Goal: Task Accomplishment & Management: Manage account settings

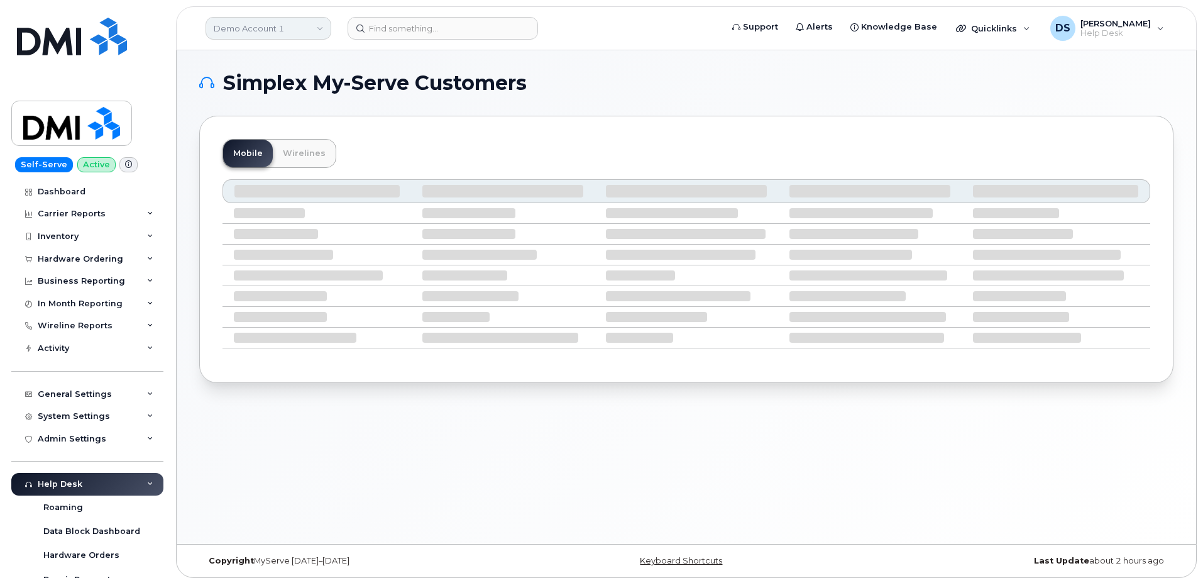
click at [321, 29] on link "Demo Account 1" at bounding box center [269, 28] width 126 height 23
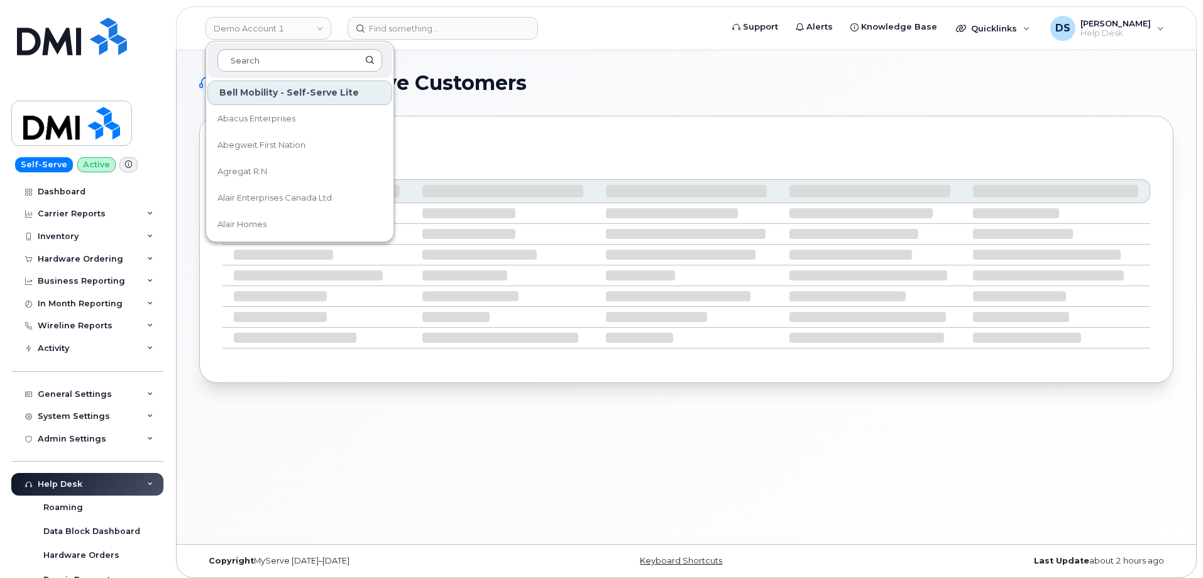
drag, startPoint x: 268, startPoint y: 62, endPoint x: 277, endPoint y: 54, distance: 12.0
click at [273, 57] on input at bounding box center [299, 60] width 165 height 23
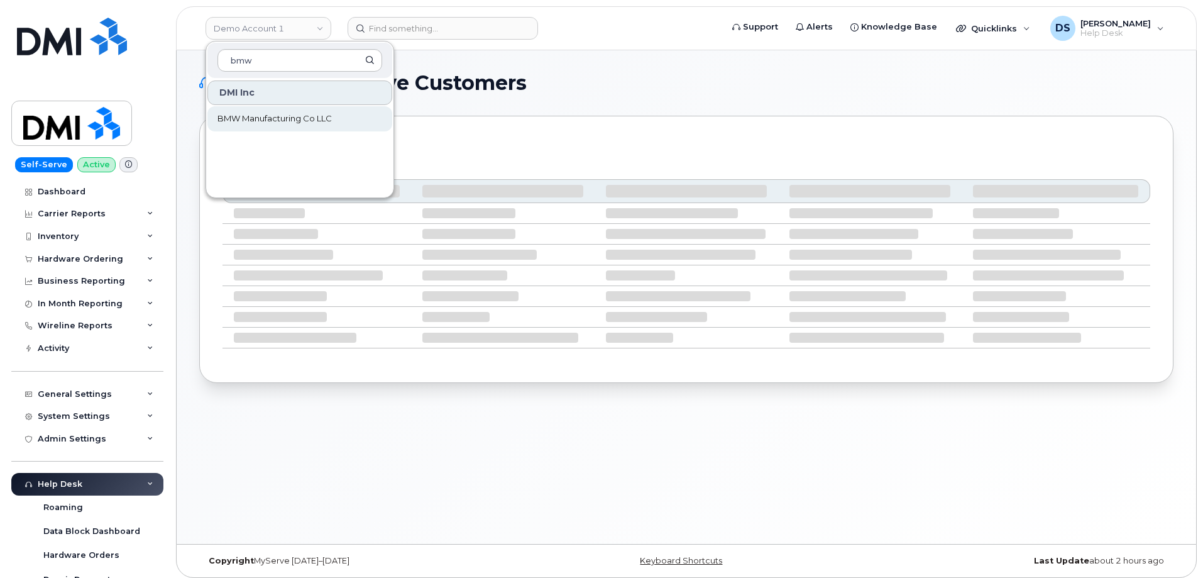
type input "bmw"
click at [275, 116] on span "BMW Manufacturing Co LLC" at bounding box center [274, 119] width 114 height 13
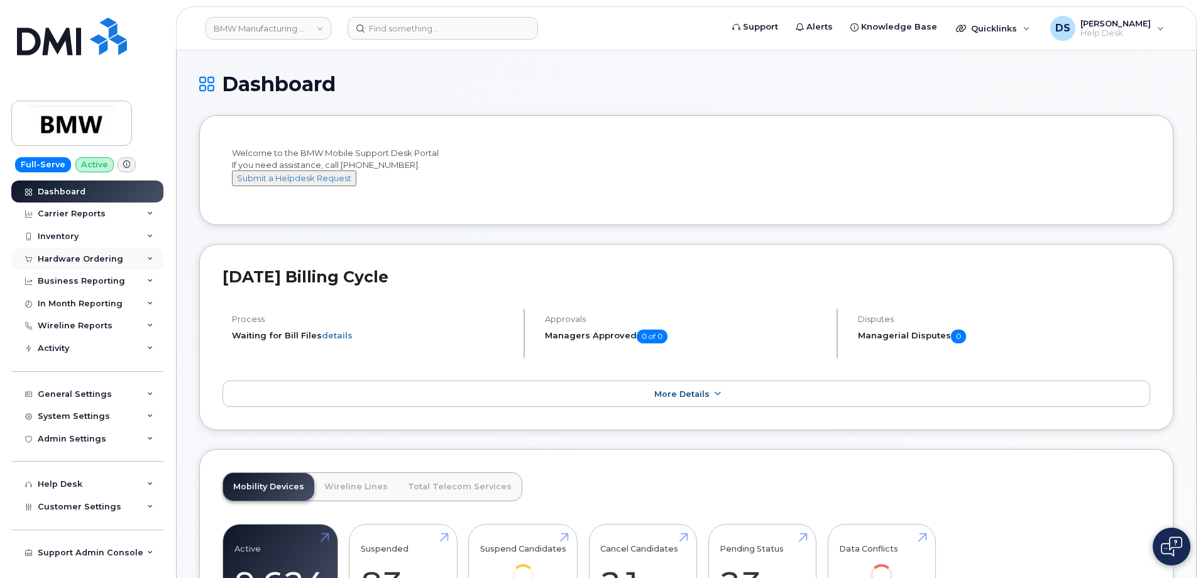
click at [151, 255] on div "Hardware Ordering" at bounding box center [87, 259] width 152 height 23
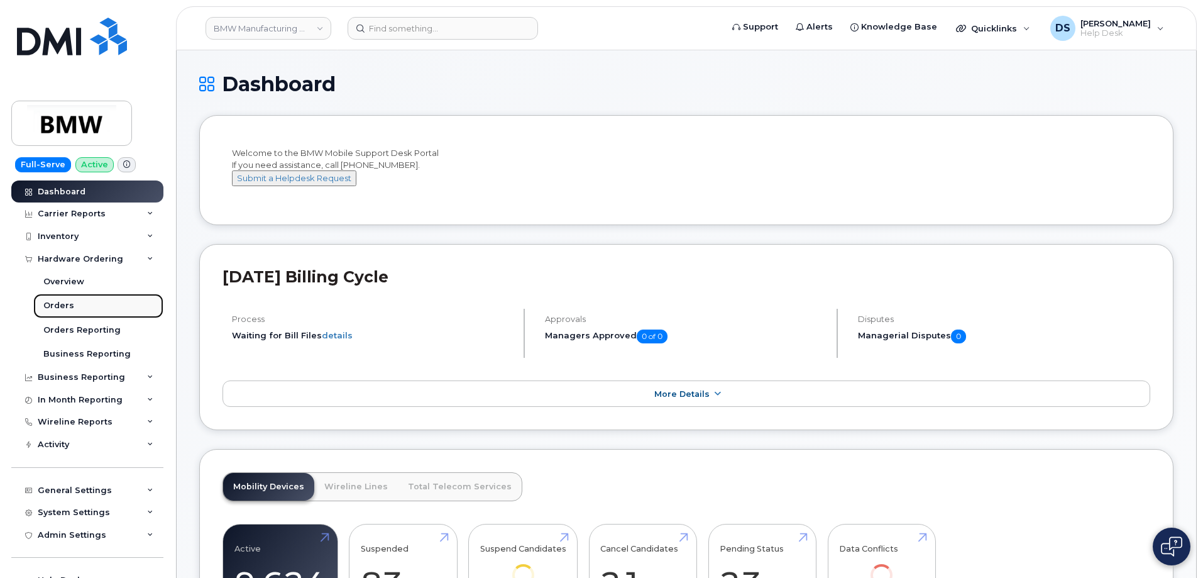
click at [74, 301] on link "Orders" at bounding box center [98, 306] width 130 height 24
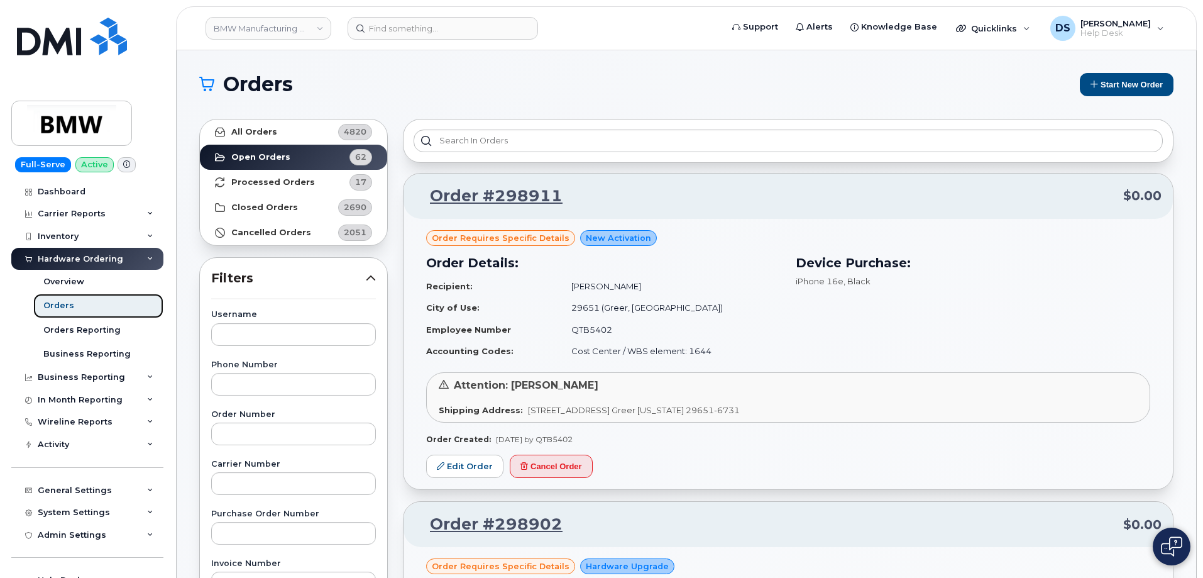
scroll to position [126, 0]
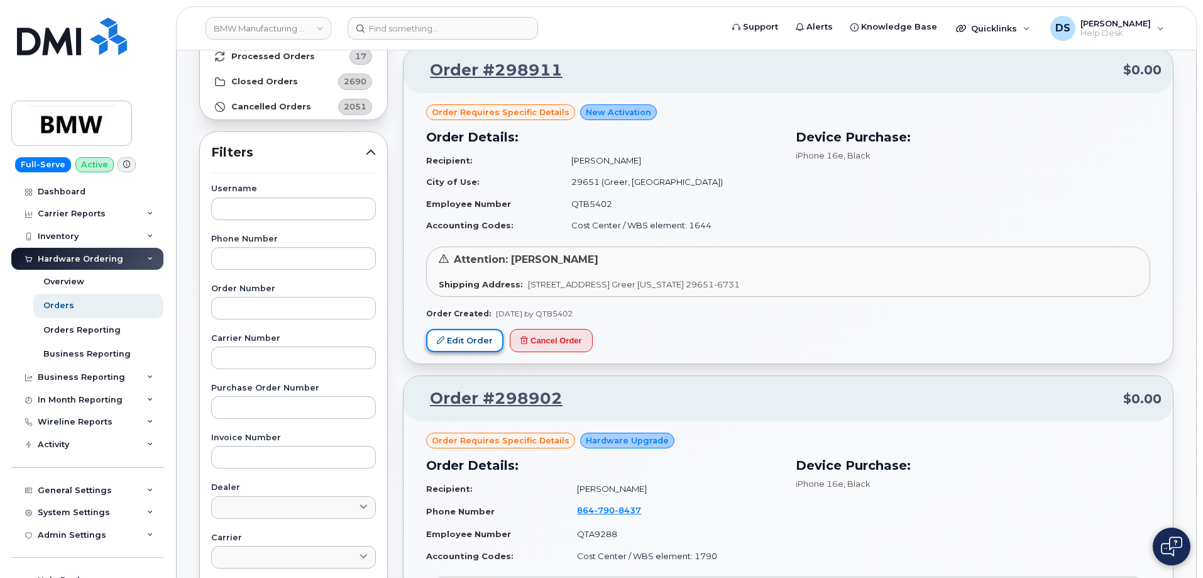
click at [465, 339] on link "Edit Order" at bounding box center [464, 340] width 77 height 23
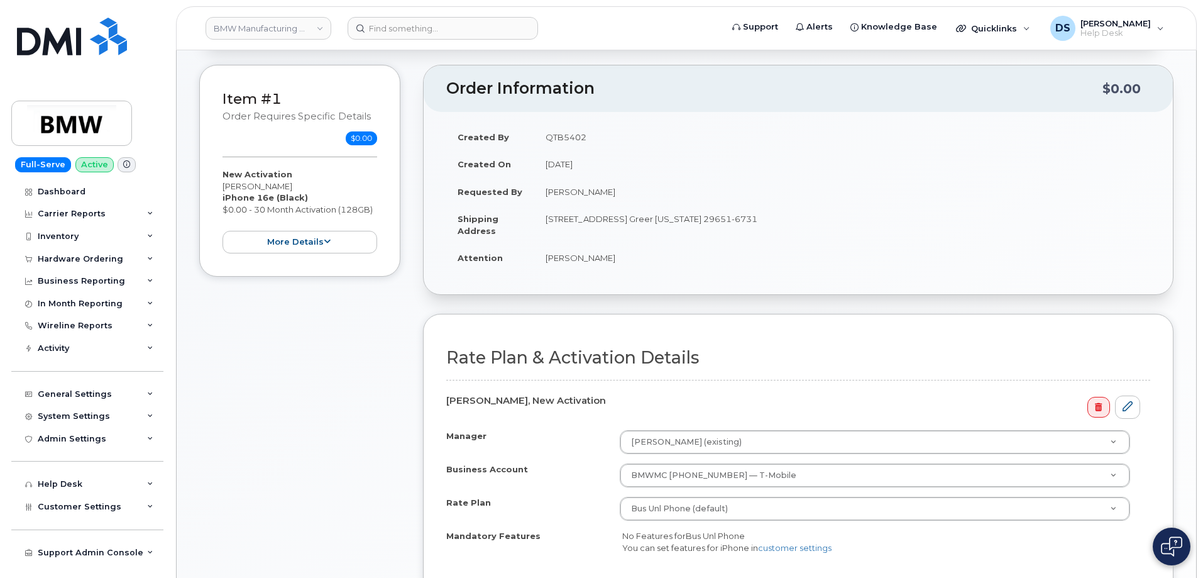
scroll to position [189, 0]
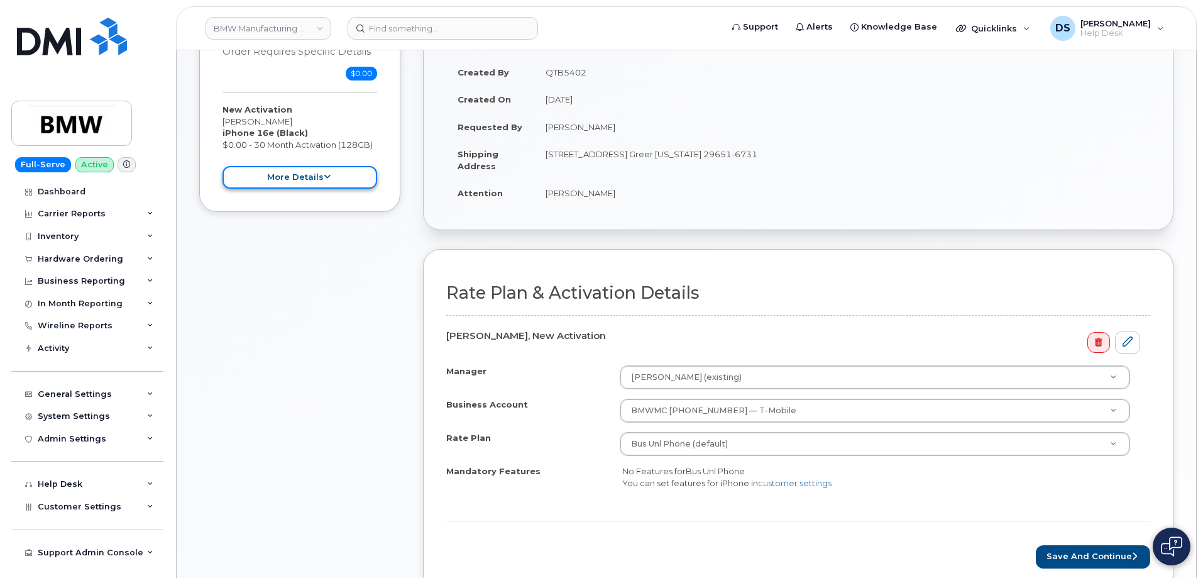
click at [333, 176] on button "more details" at bounding box center [300, 177] width 155 height 23
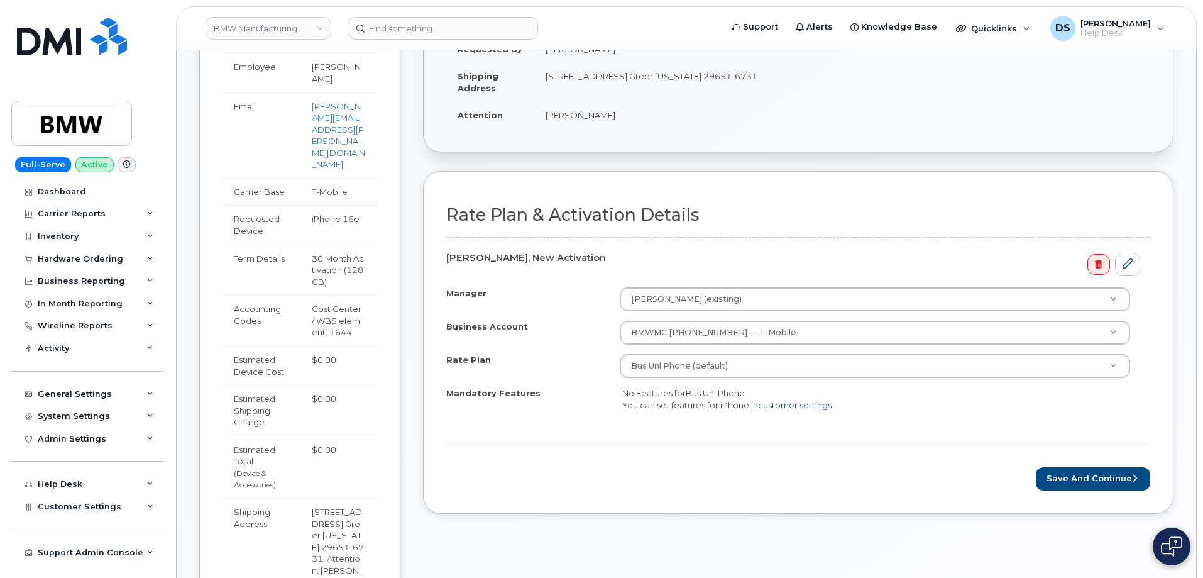
scroll to position [377, 0]
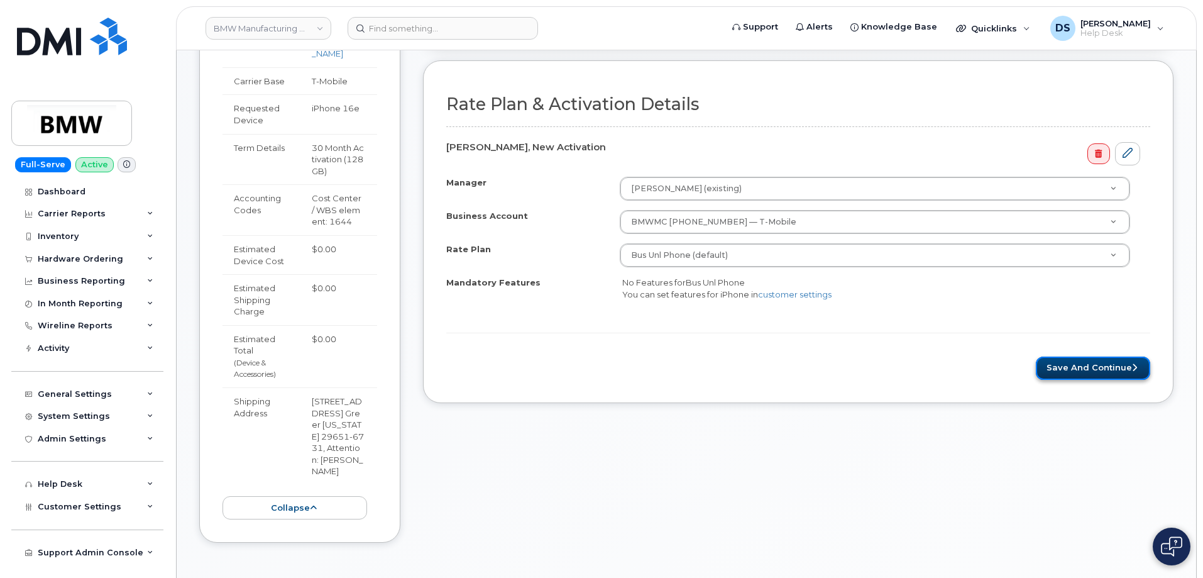
click at [1106, 363] on button "Save and Continue" at bounding box center [1093, 367] width 114 height 23
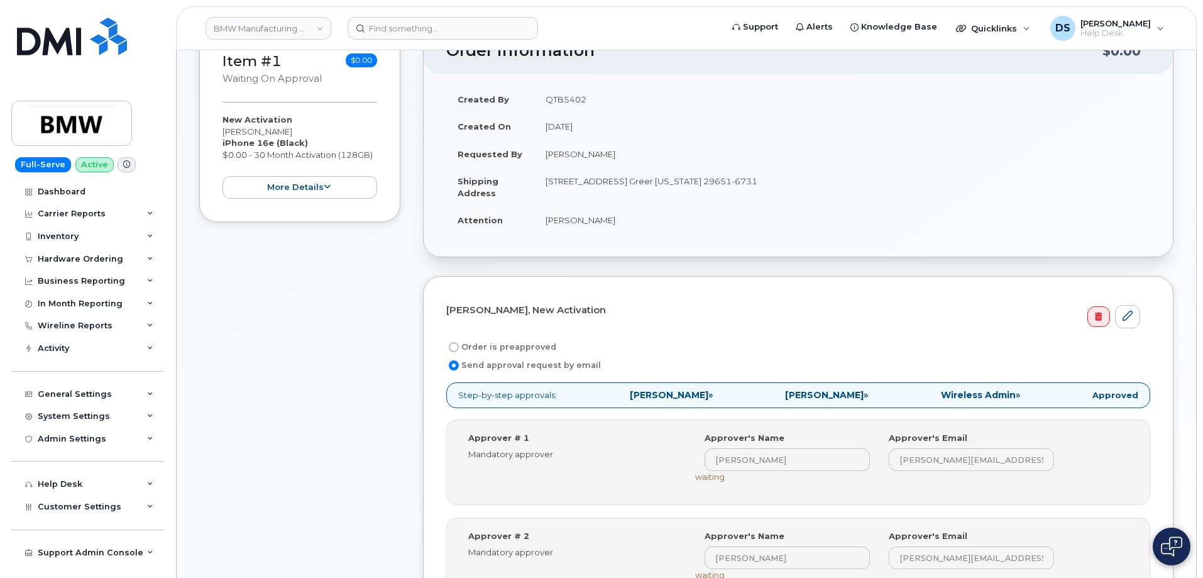
scroll to position [566, 0]
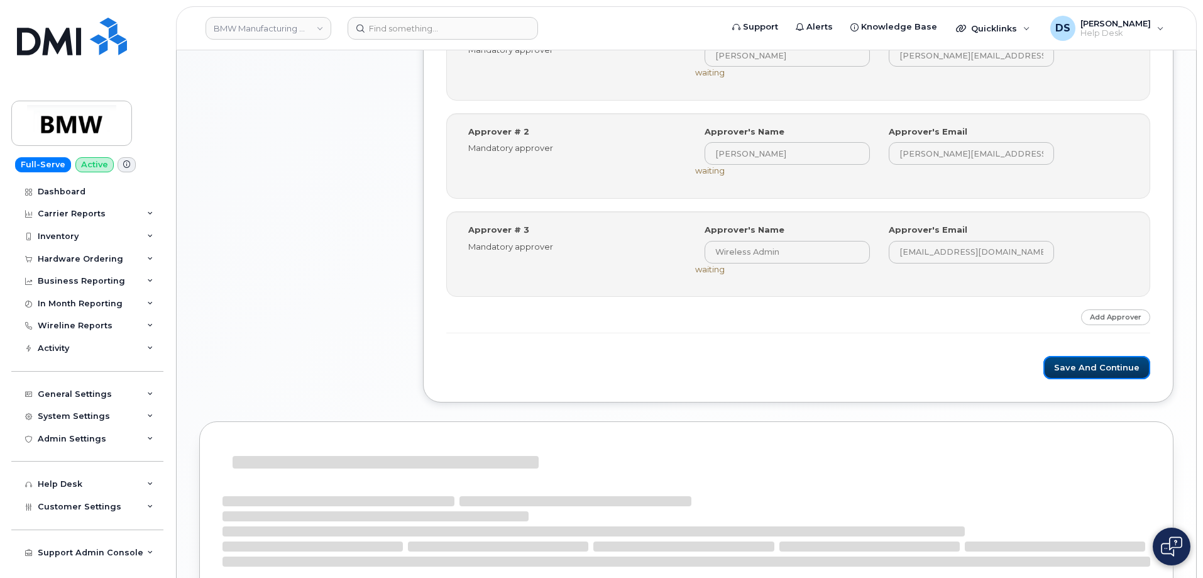
drag, startPoint x: 1072, startPoint y: 362, endPoint x: 888, endPoint y: 327, distance: 188.1
click at [1073, 362] on button "Save and Continue" at bounding box center [1096, 367] width 107 height 23
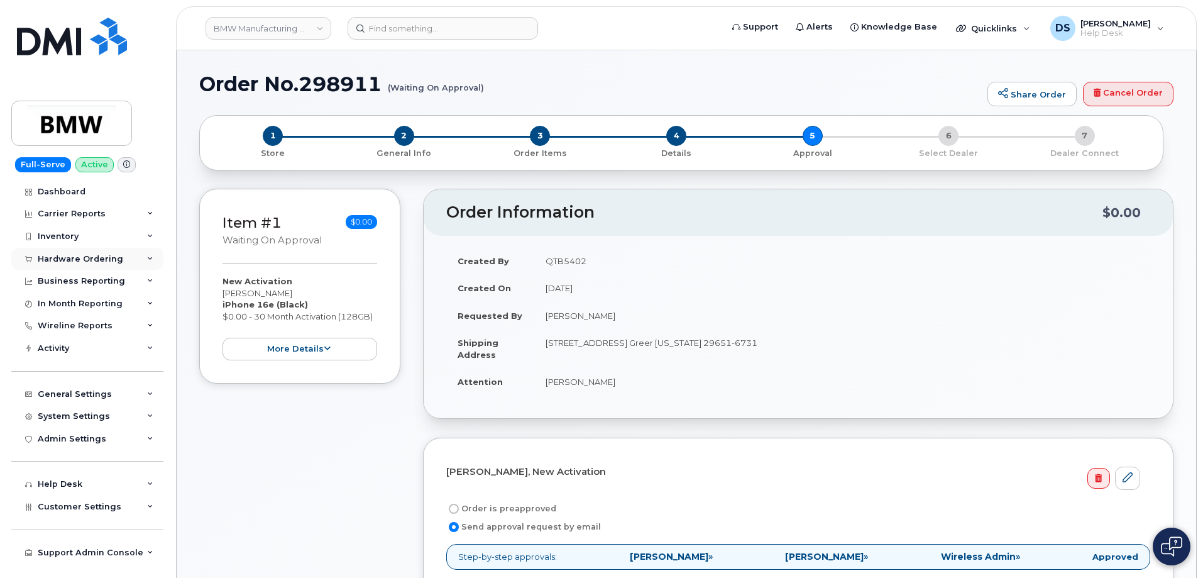
click at [152, 256] on icon at bounding box center [150, 259] width 6 height 6
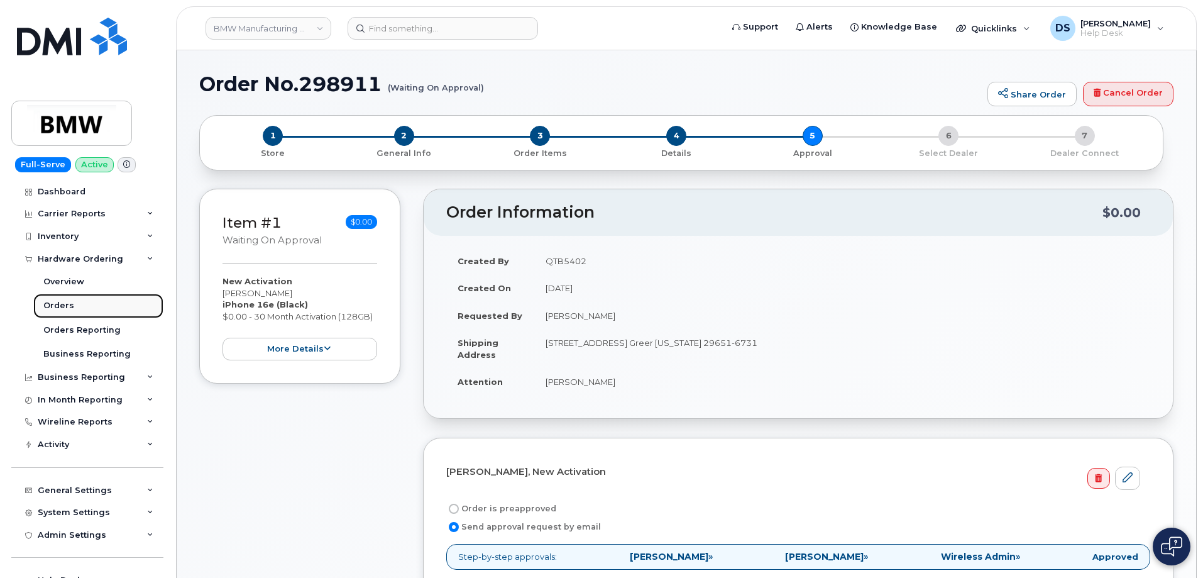
click at [62, 305] on div "Orders" at bounding box center [58, 305] width 31 height 11
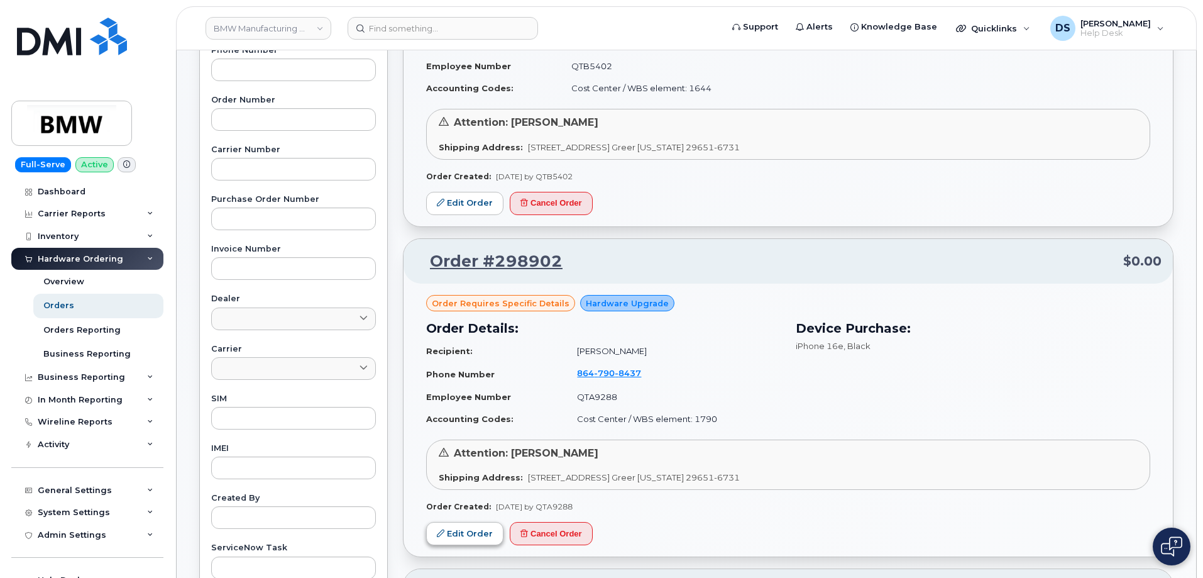
scroll to position [440, 0]
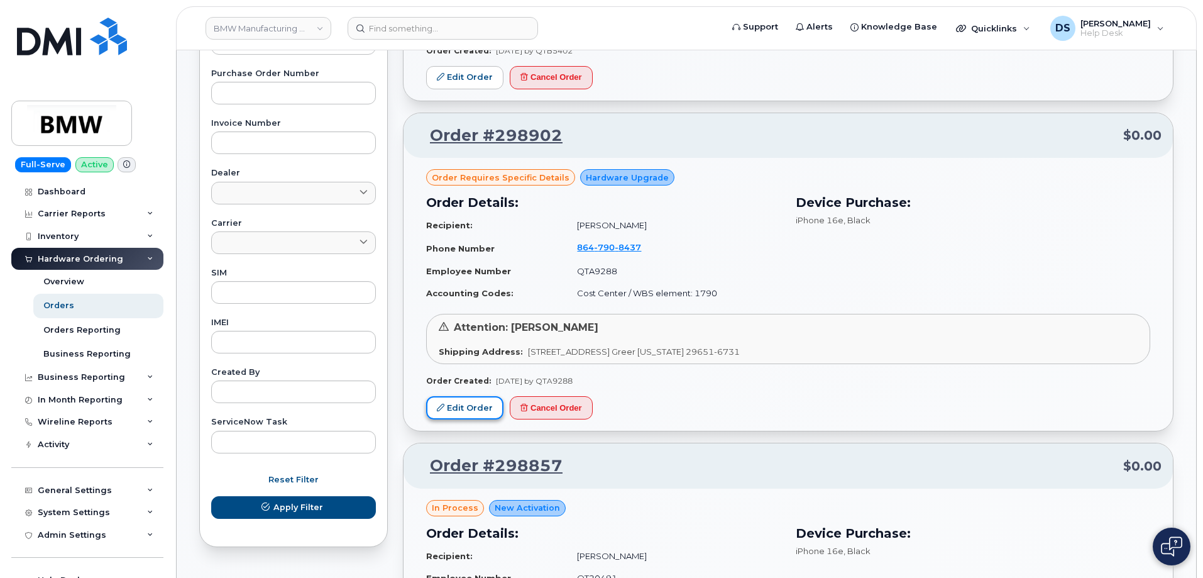
click at [468, 407] on link "Edit Order" at bounding box center [464, 407] width 77 height 23
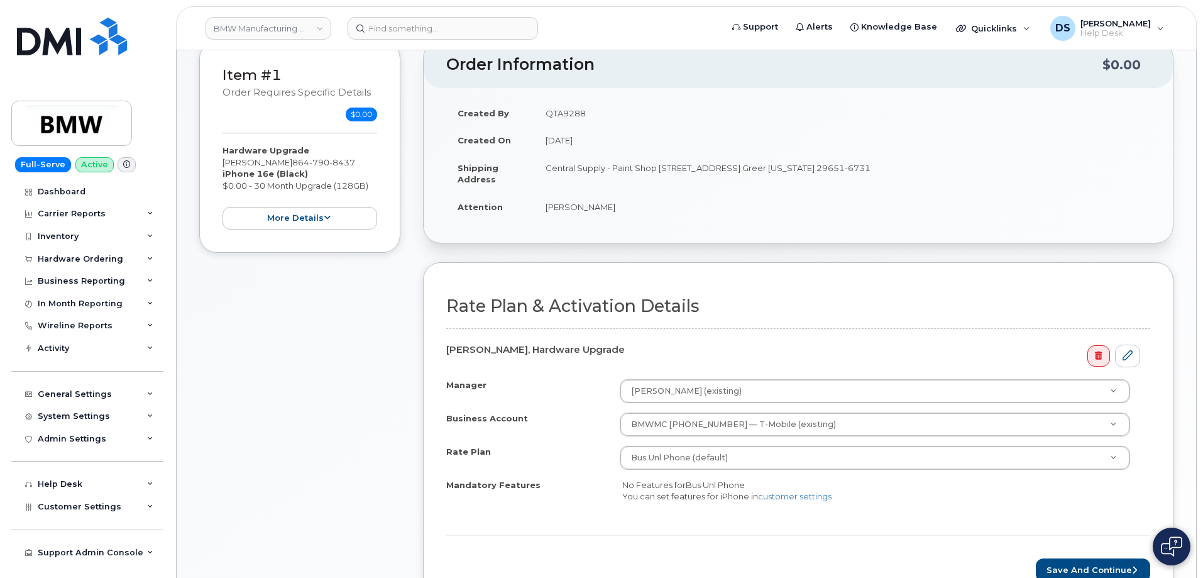
scroll to position [126, 0]
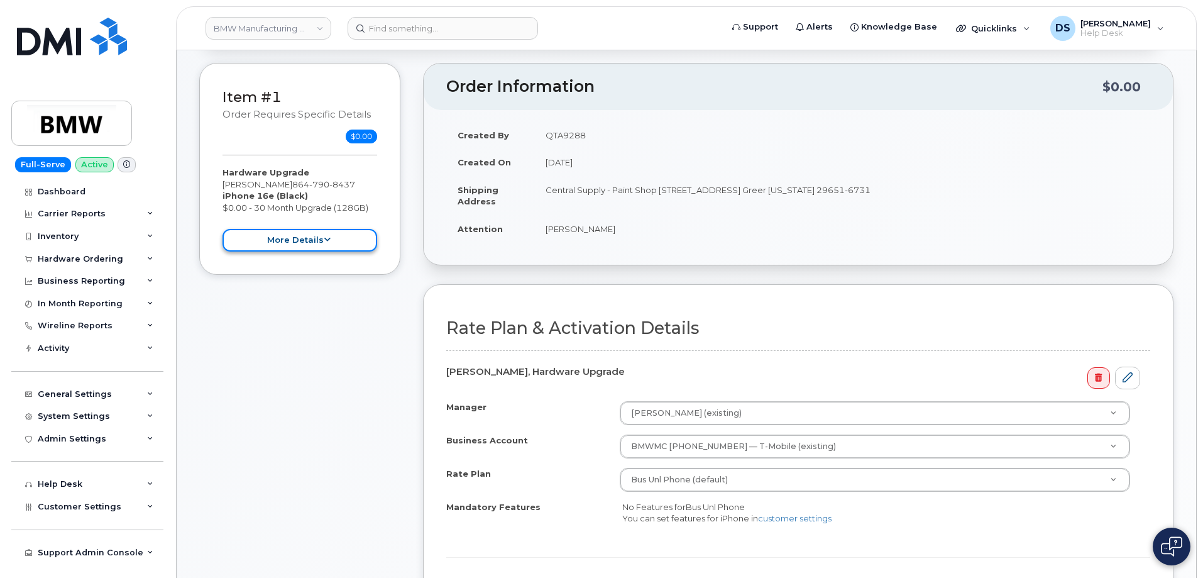
click at [333, 238] on button "more details" at bounding box center [300, 240] width 155 height 23
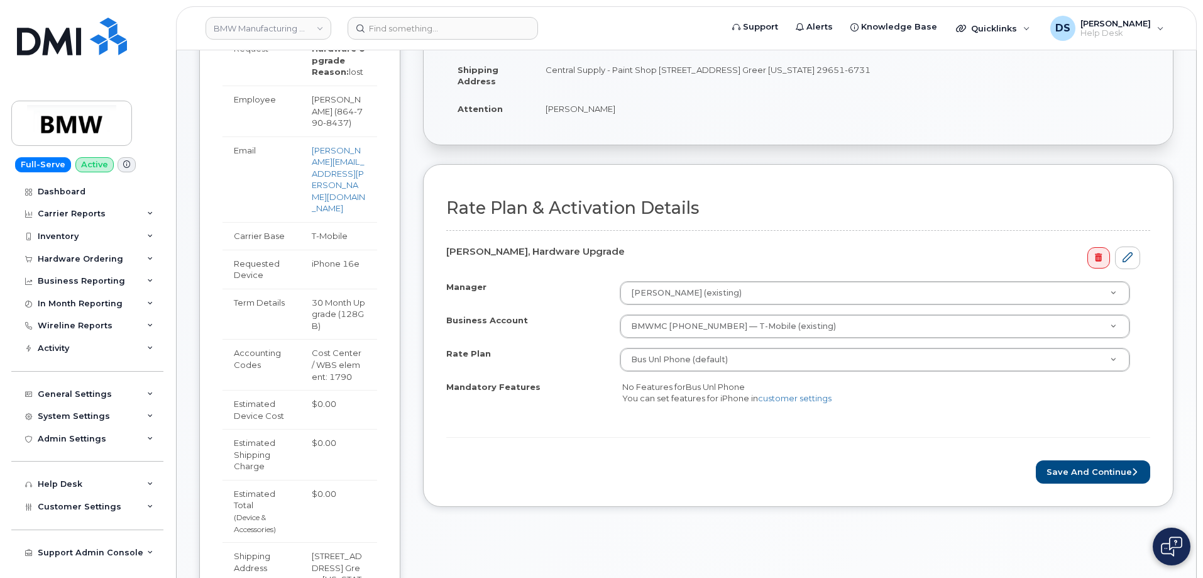
scroll to position [314, 0]
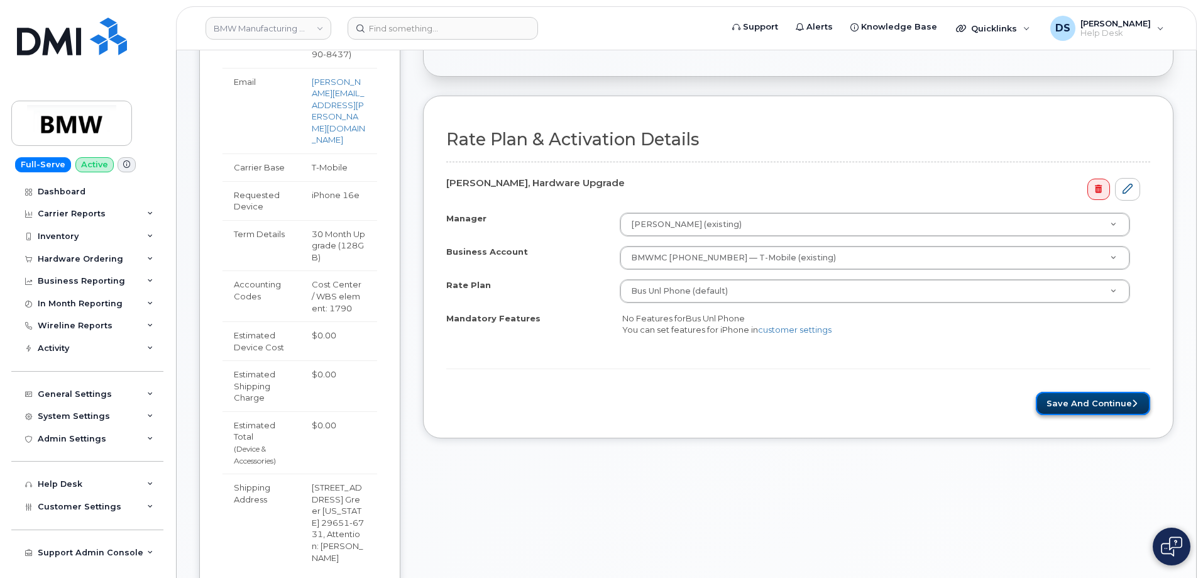
click at [1085, 402] on button "Save and Continue" at bounding box center [1093, 403] width 114 height 23
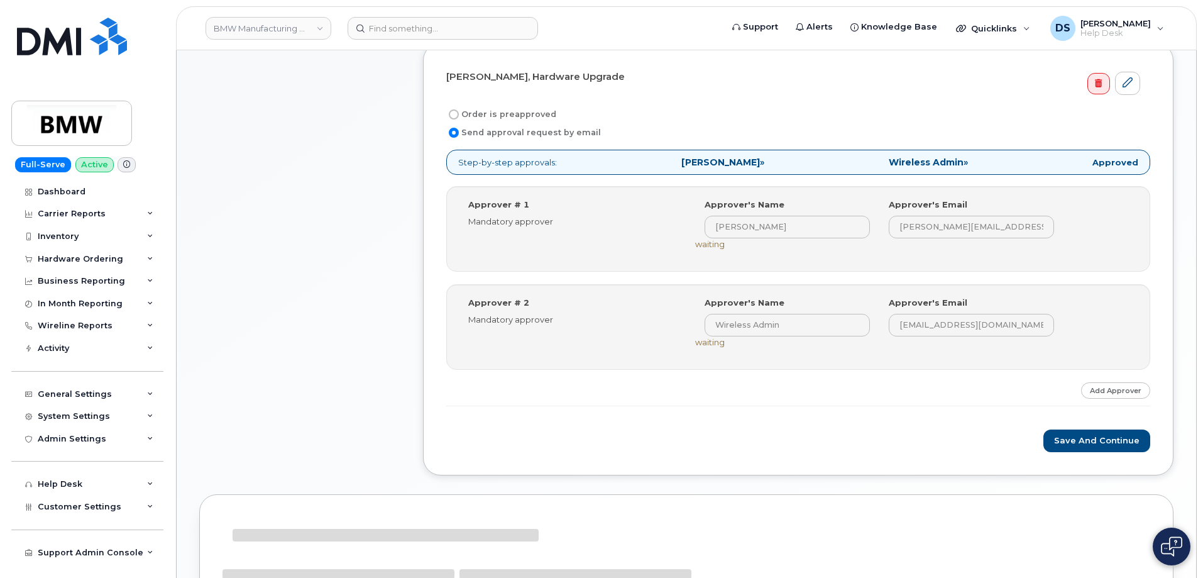
scroll to position [377, 0]
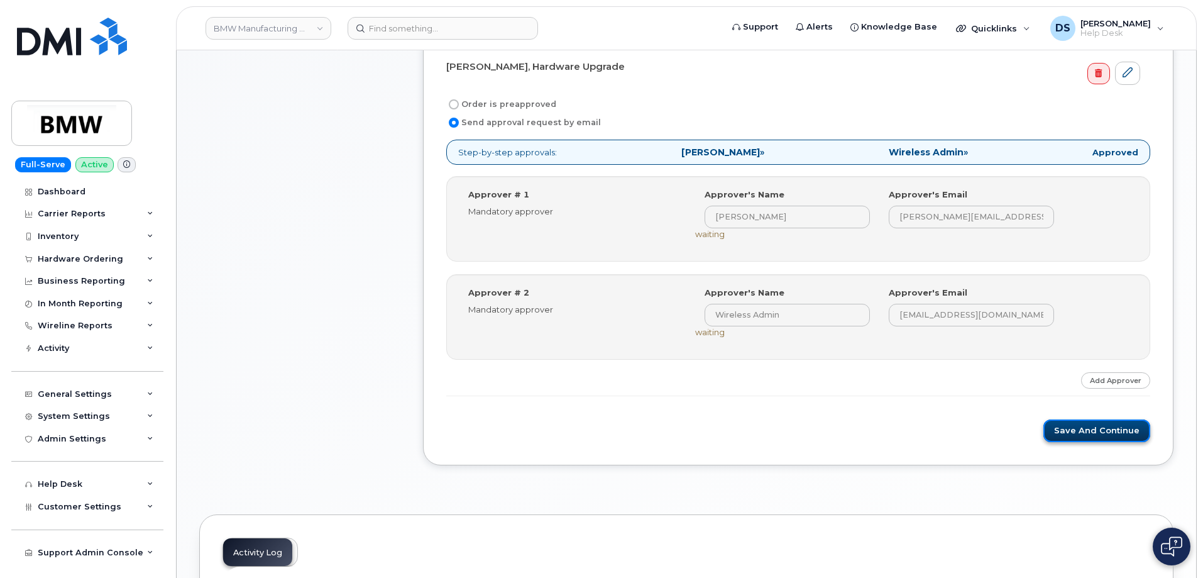
click at [1092, 428] on button "Save and Continue" at bounding box center [1096, 430] width 107 height 23
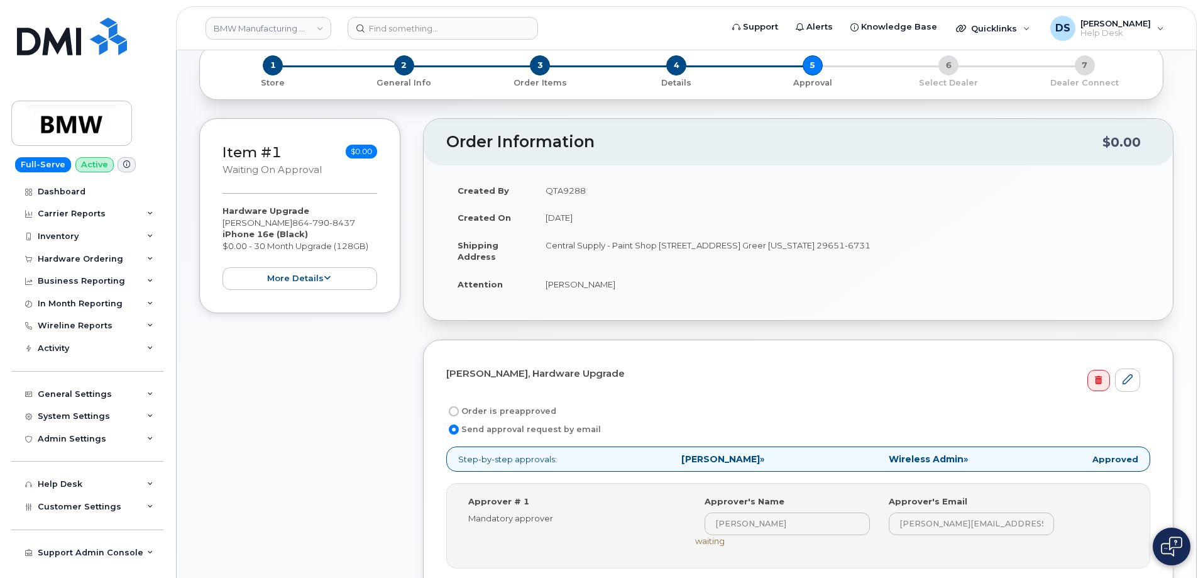
scroll to position [189, 0]
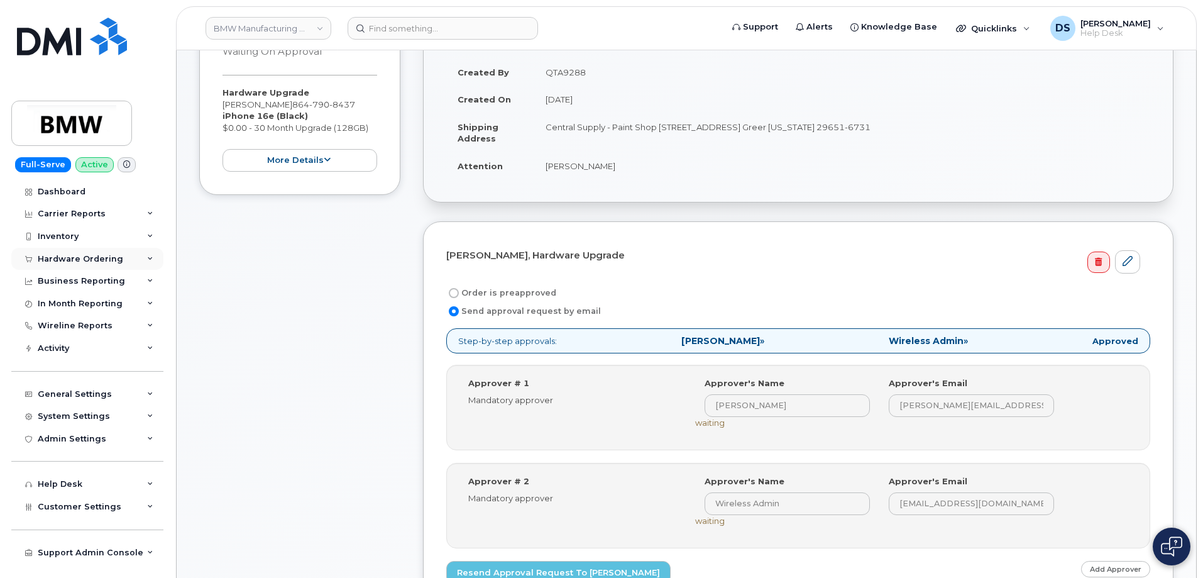
click at [152, 258] on icon at bounding box center [150, 259] width 6 height 6
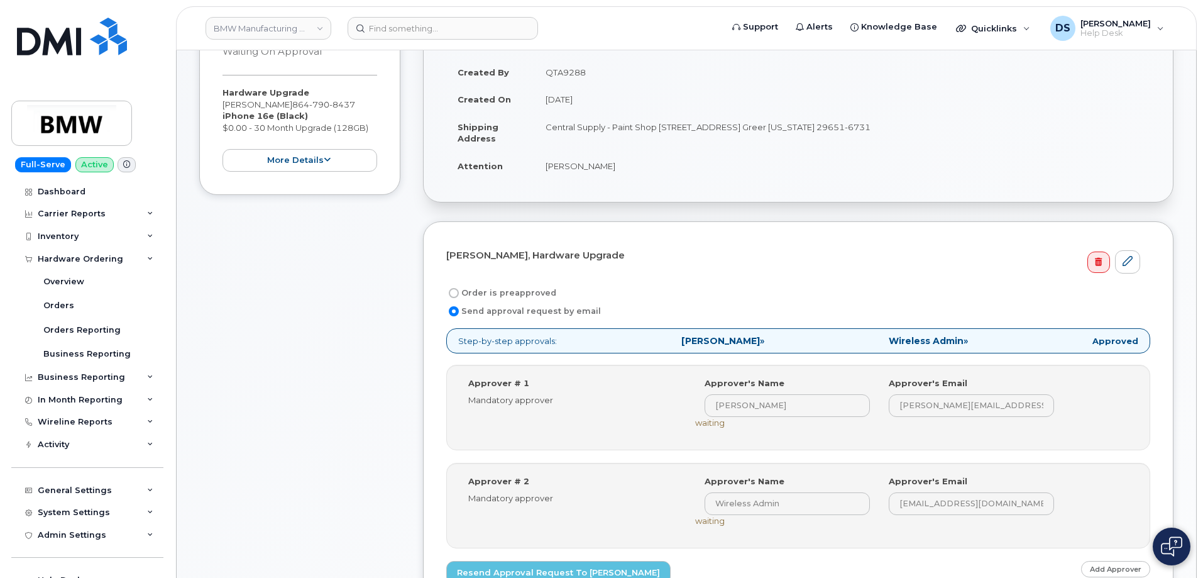
click at [269, 273] on div "Item #1 Waiting On Approval $0.00 Hardware Upgrade [PERSON_NAME] [PHONE_NUMBER]…" at bounding box center [299, 342] width 201 height 685
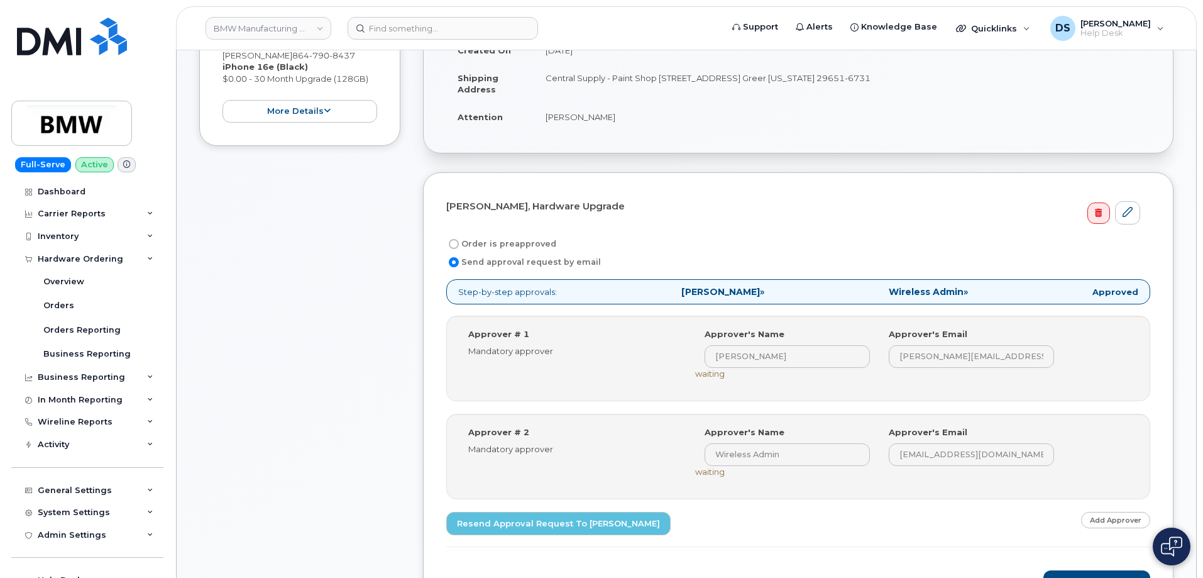
scroll to position [314, 0]
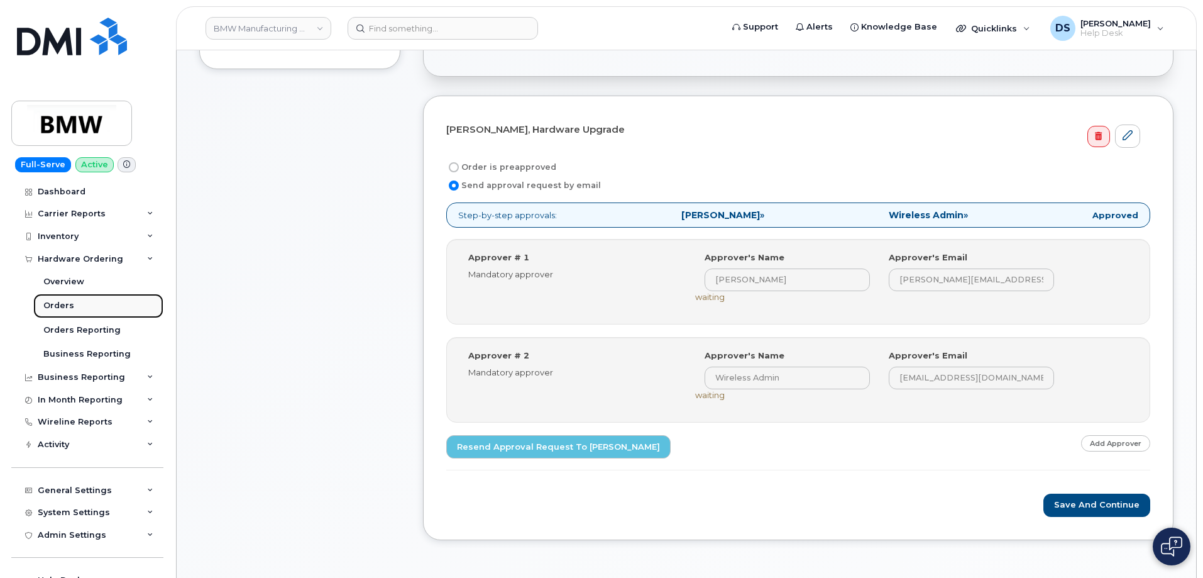
click at [69, 304] on div "Orders" at bounding box center [58, 305] width 31 height 11
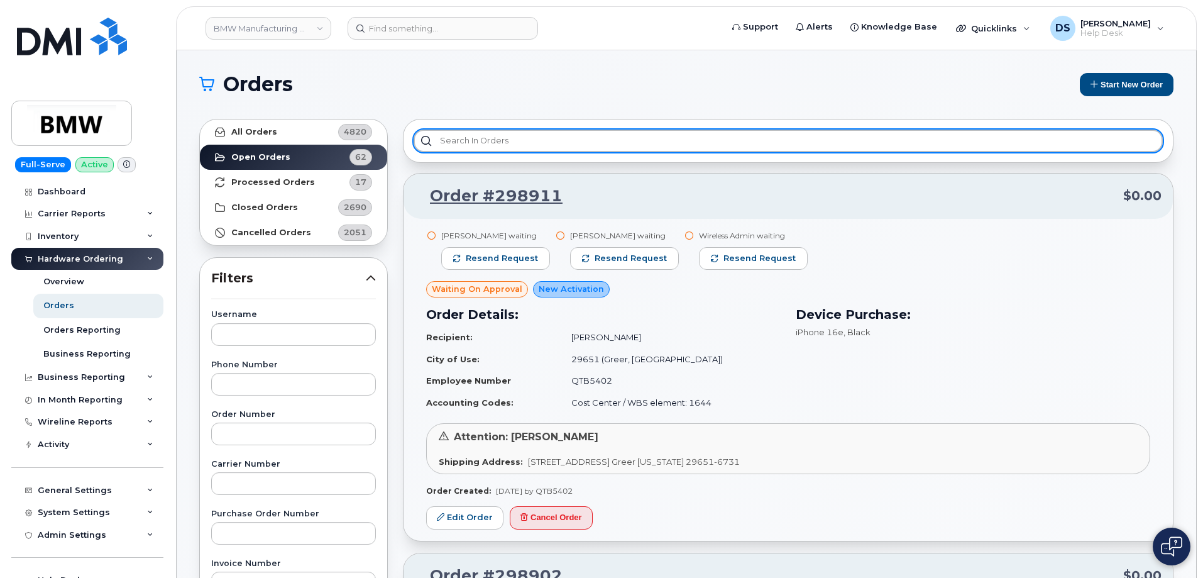
click at [482, 141] on input "text" at bounding box center [788, 140] width 749 height 23
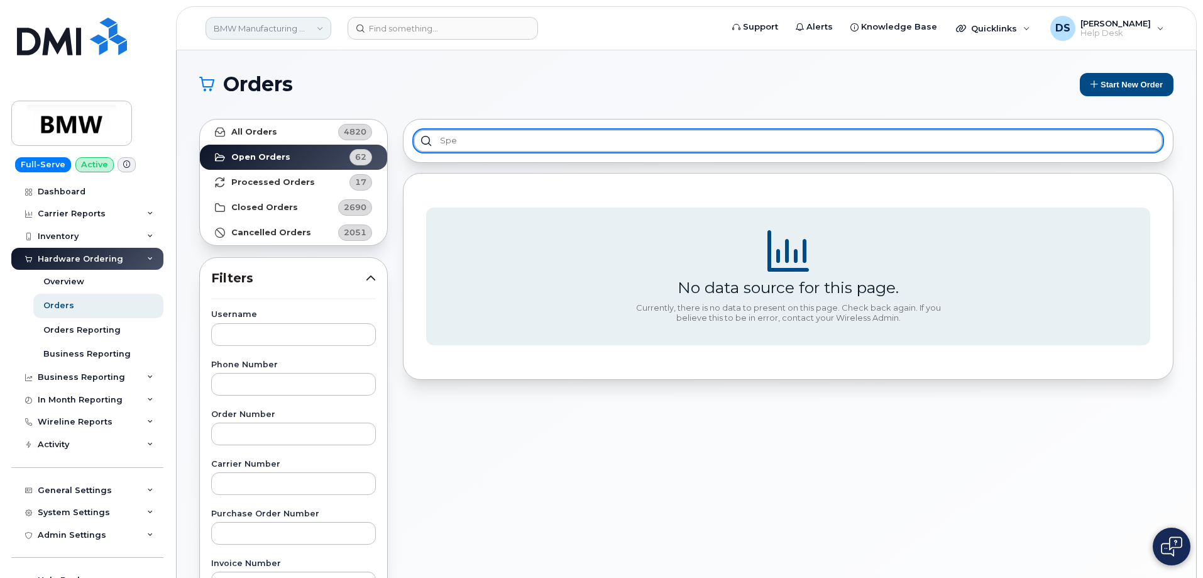
type input "spe"
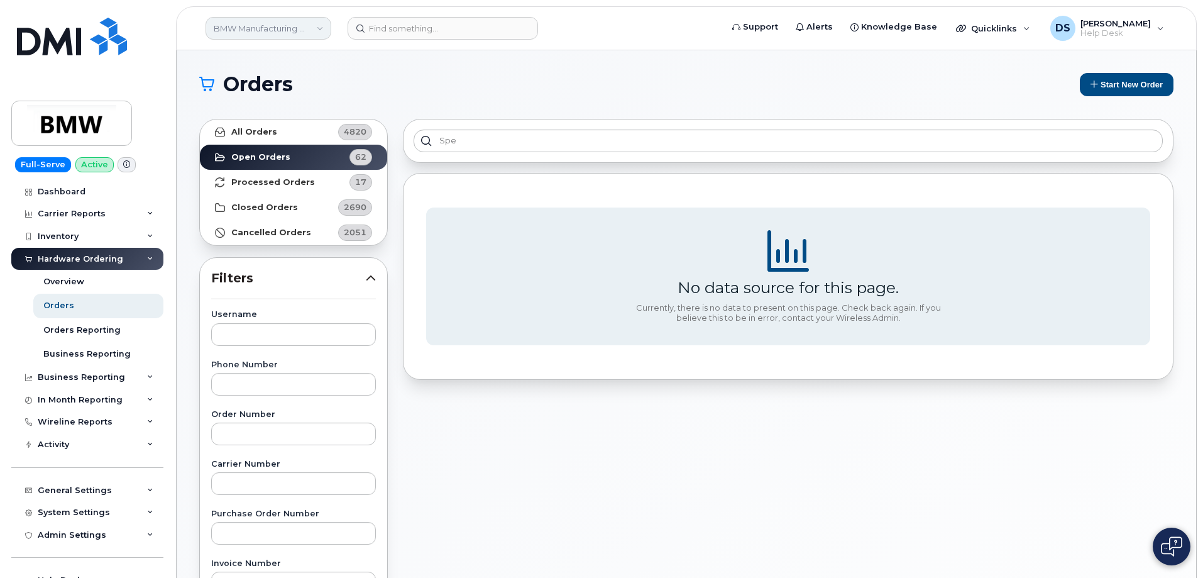
click at [327, 23] on link "BMW Manufacturing Co LLC" at bounding box center [269, 28] width 126 height 23
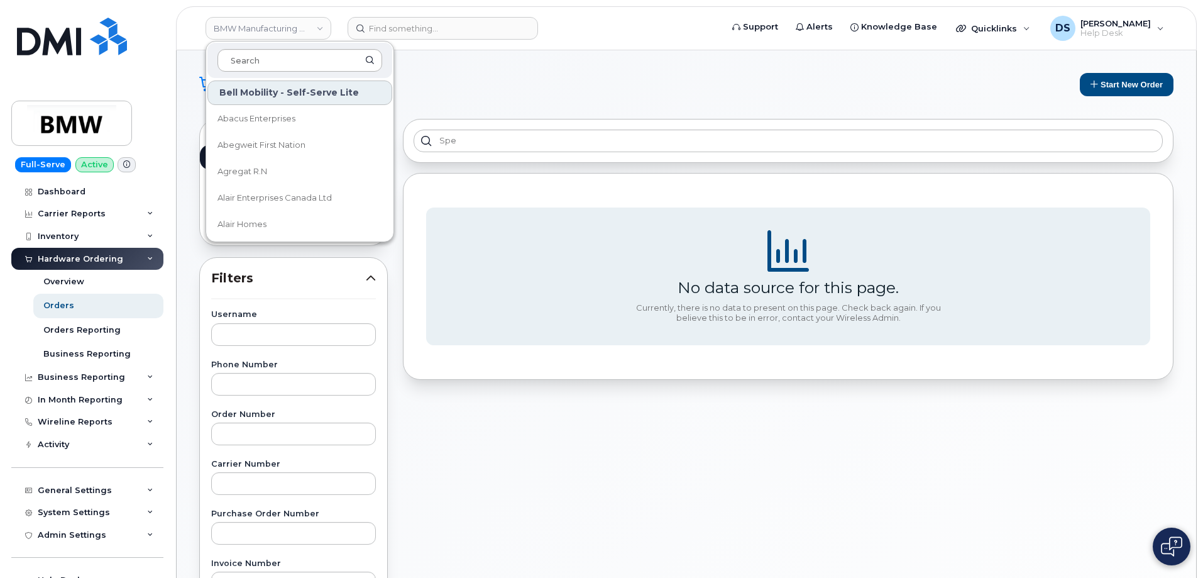
click at [270, 58] on input at bounding box center [299, 60] width 165 height 23
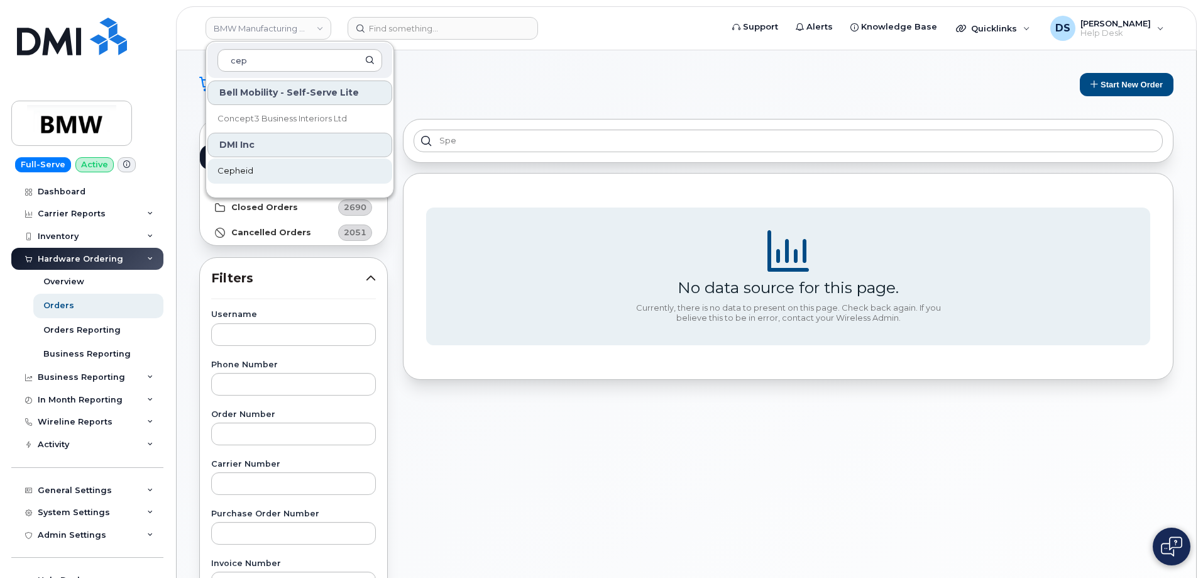
type input "cep"
click at [236, 175] on span "Cepheid" at bounding box center [235, 171] width 36 height 13
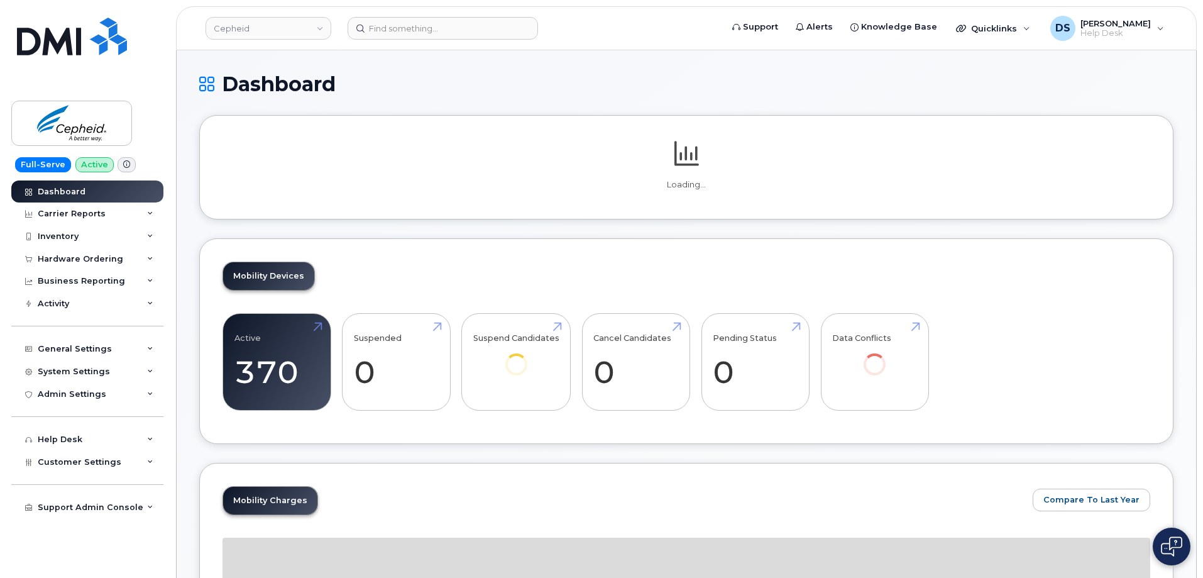
click at [149, 253] on div "Hardware Ordering" at bounding box center [87, 259] width 152 height 23
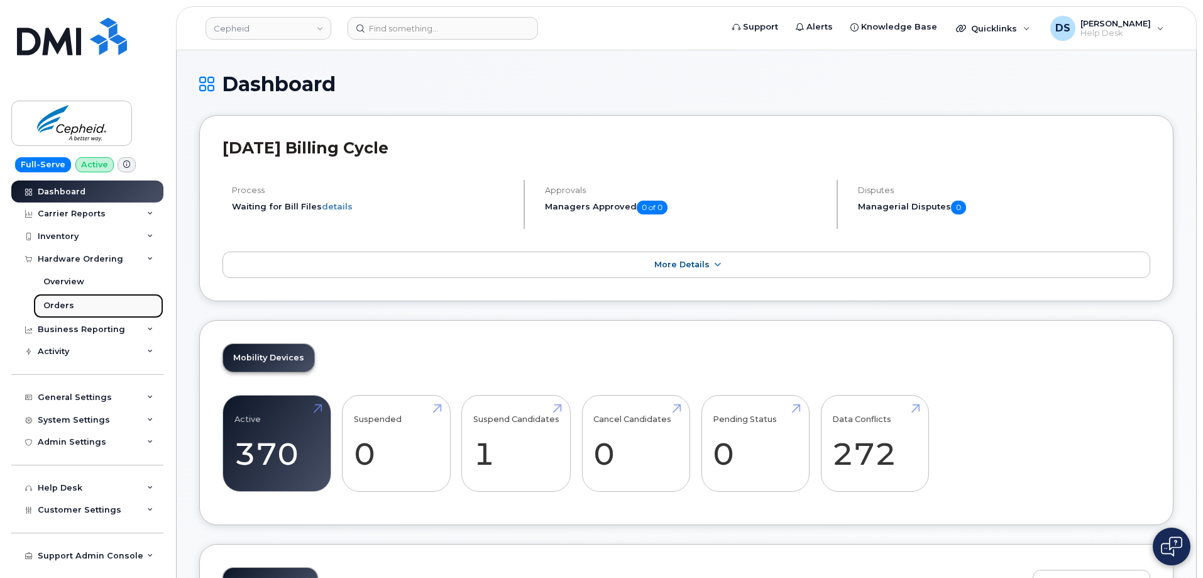
click at [70, 302] on div "Orders" at bounding box center [58, 305] width 31 height 11
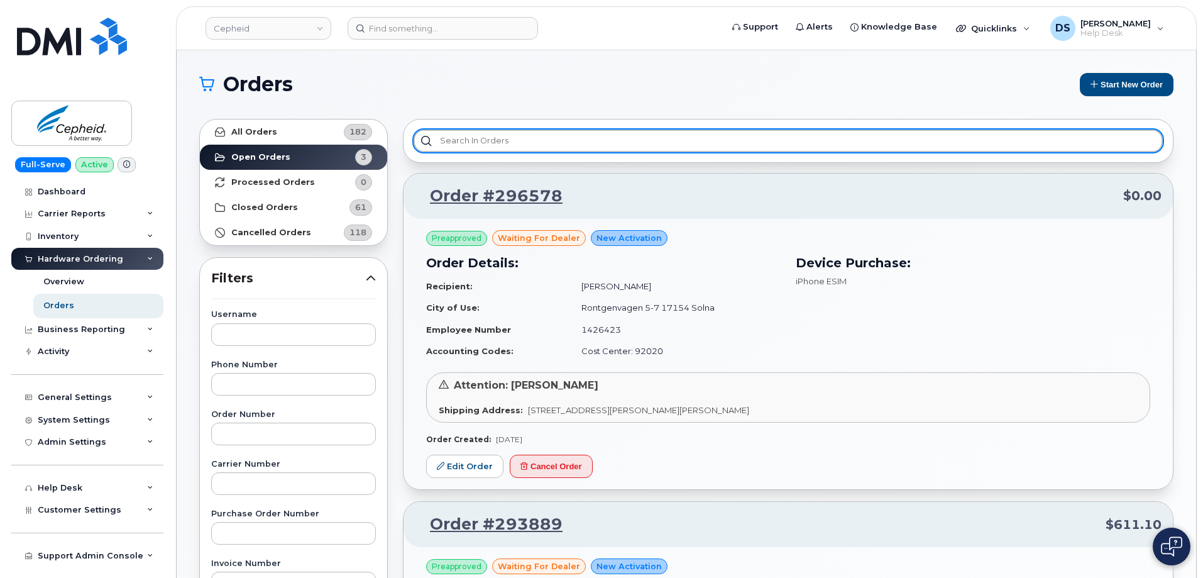
drag, startPoint x: 470, startPoint y: 141, endPoint x: 509, endPoint y: 165, distance: 45.7
click at [482, 141] on input "text" at bounding box center [788, 140] width 749 height 23
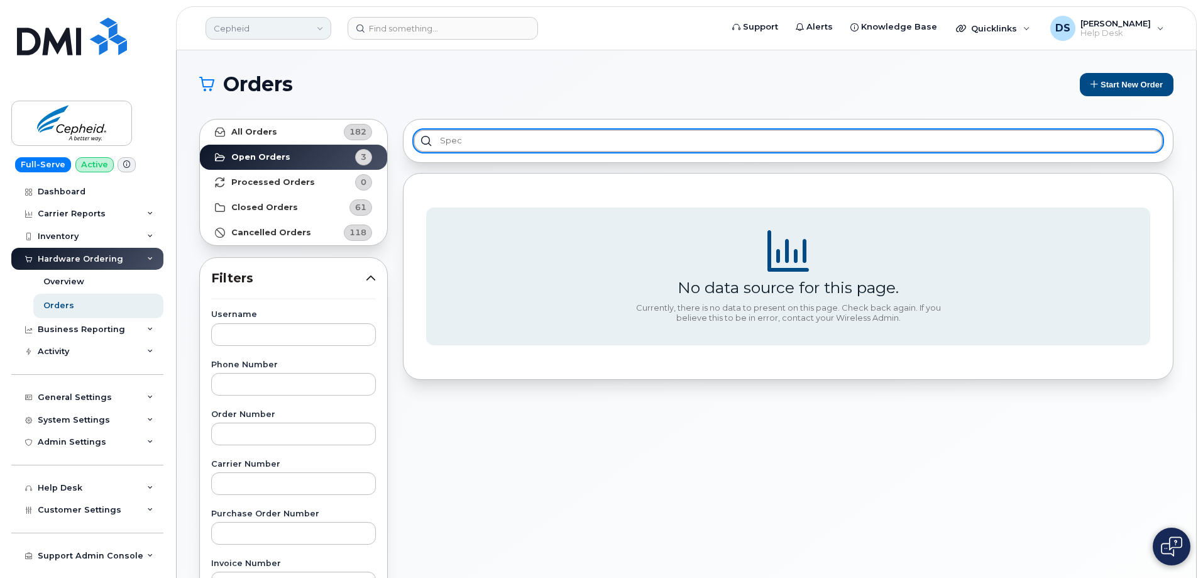
type input "spec"
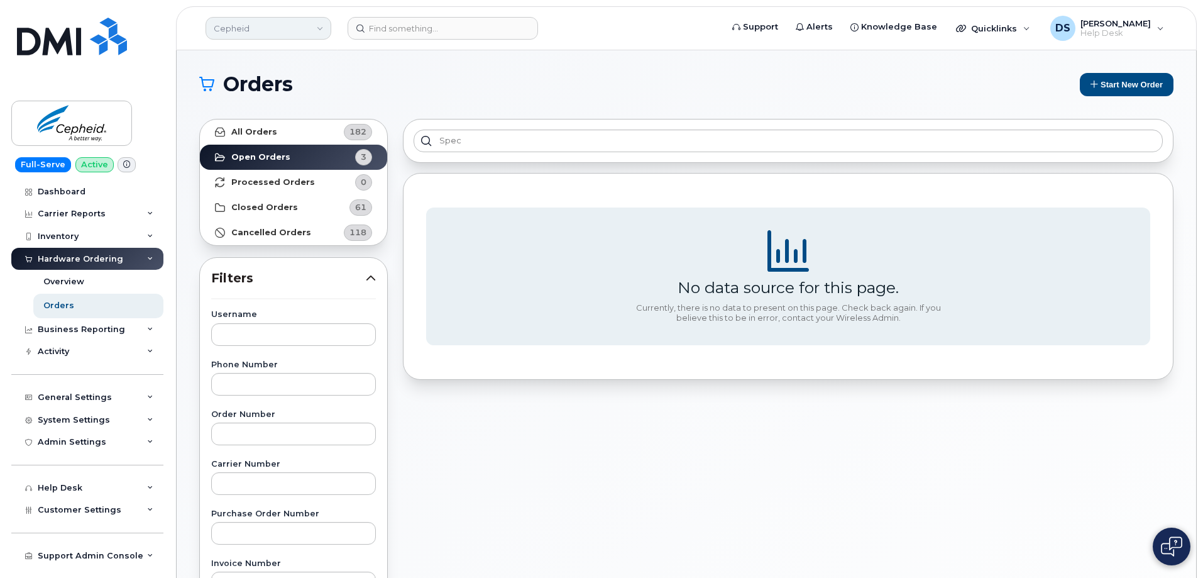
click at [320, 29] on link "Cepheid" at bounding box center [269, 28] width 126 height 23
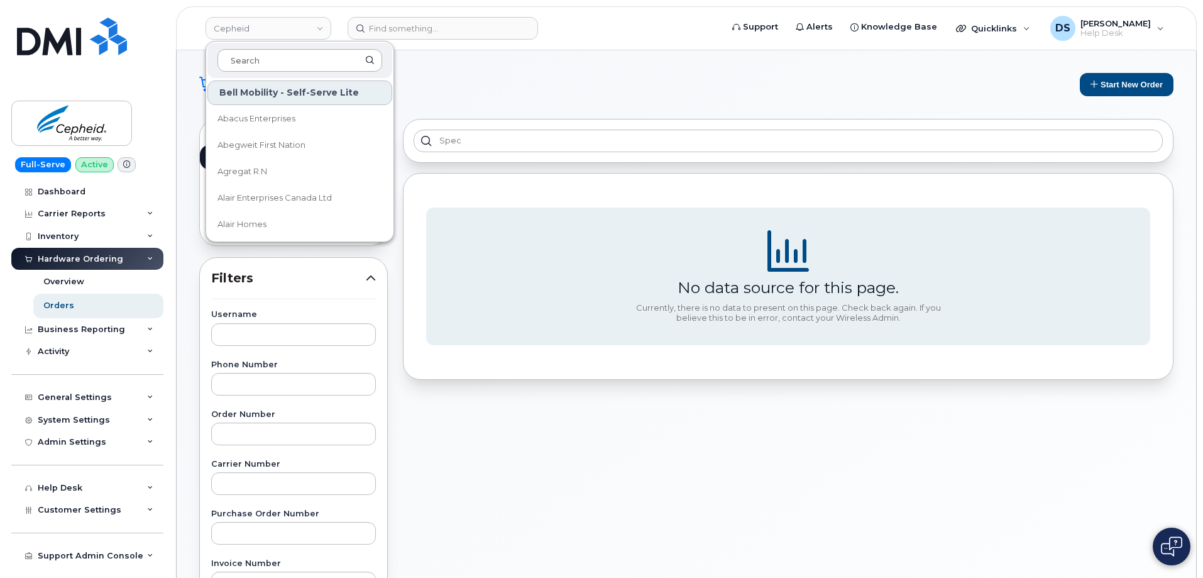
click at [260, 59] on input at bounding box center [299, 60] width 165 height 23
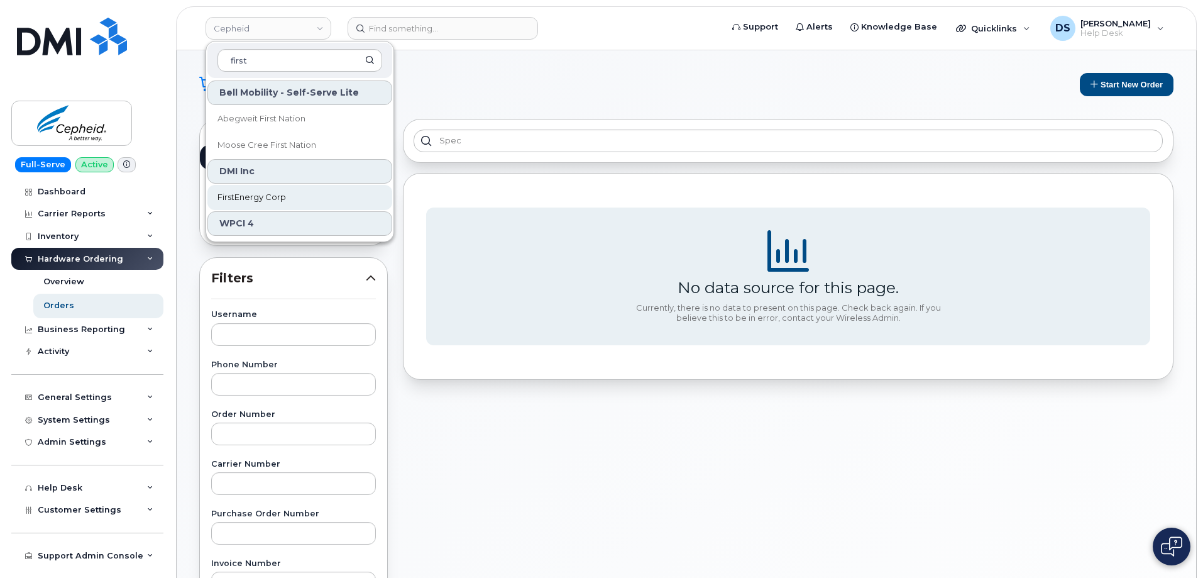
type input "first"
click at [259, 195] on span "FirstEnergy Corp" at bounding box center [251, 197] width 69 height 13
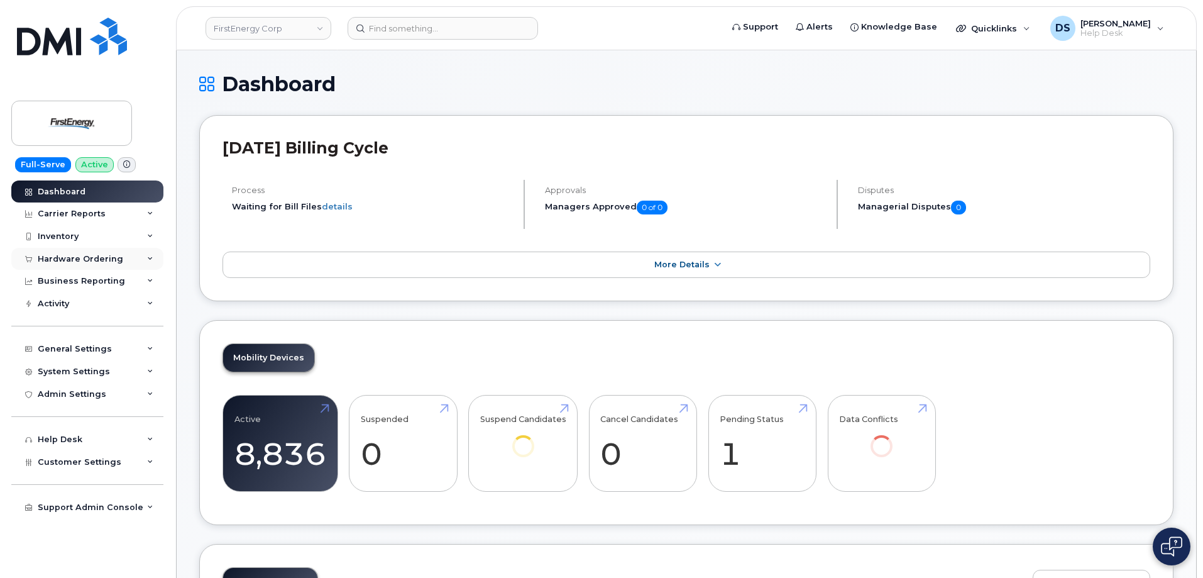
click at [152, 259] on icon at bounding box center [150, 259] width 6 height 6
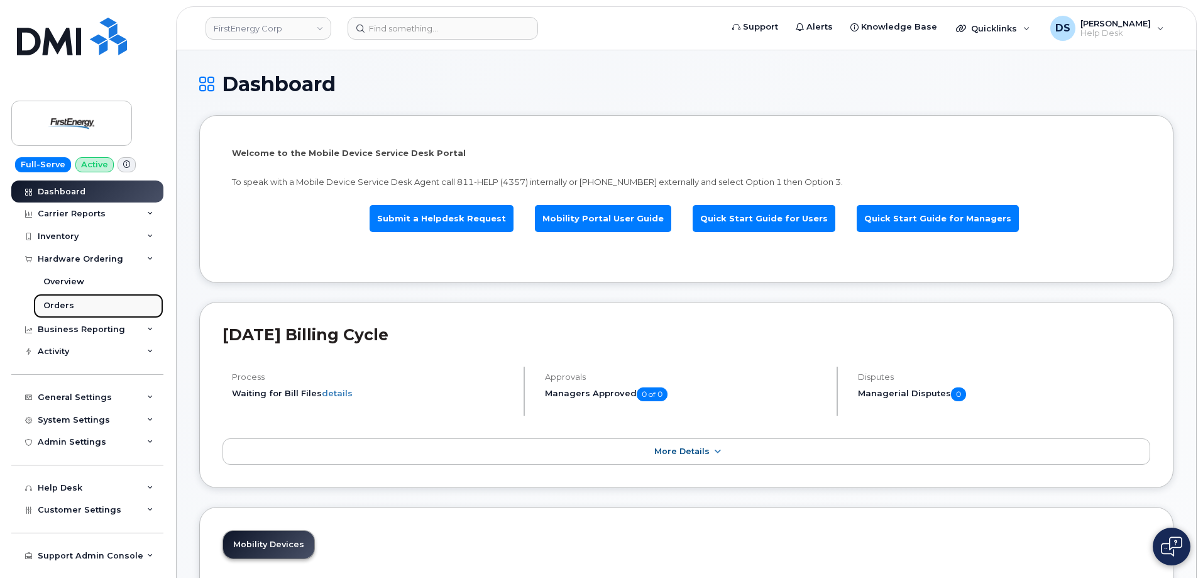
click at [64, 305] on div "Orders" at bounding box center [58, 305] width 31 height 11
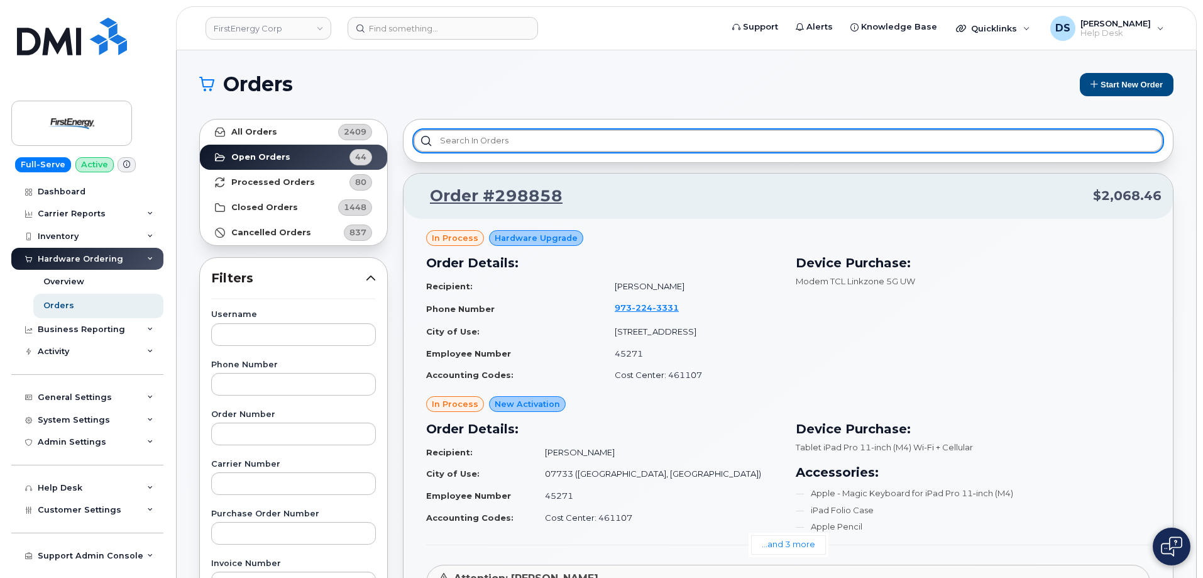
drag, startPoint x: 514, startPoint y: 138, endPoint x: 580, endPoint y: 154, distance: 67.2
click at [558, 142] on input "text" at bounding box center [788, 140] width 749 height 23
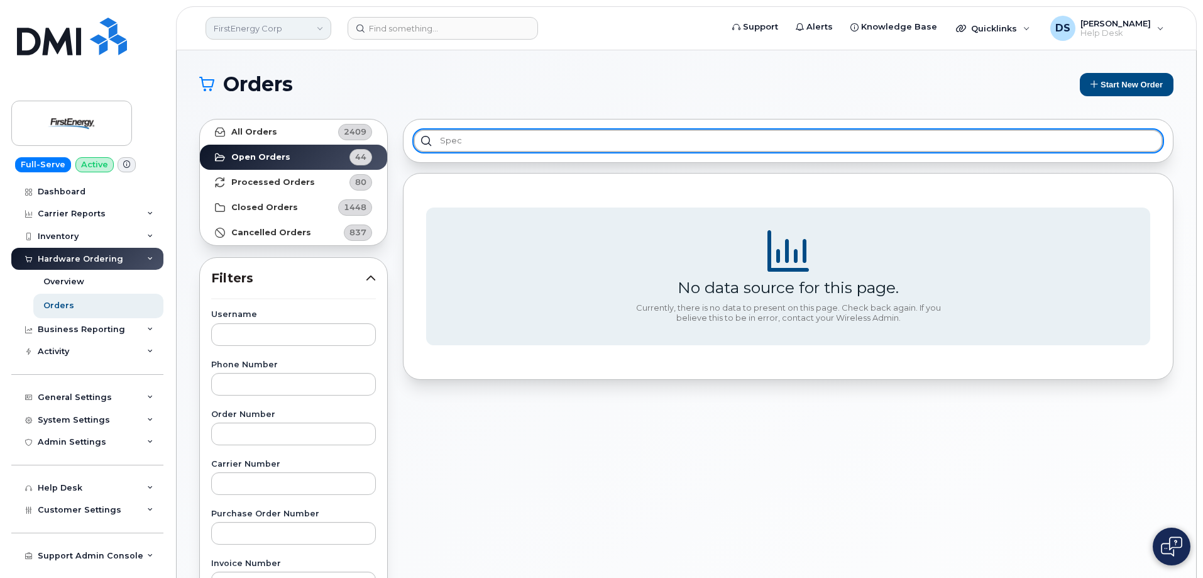
type input "spec"
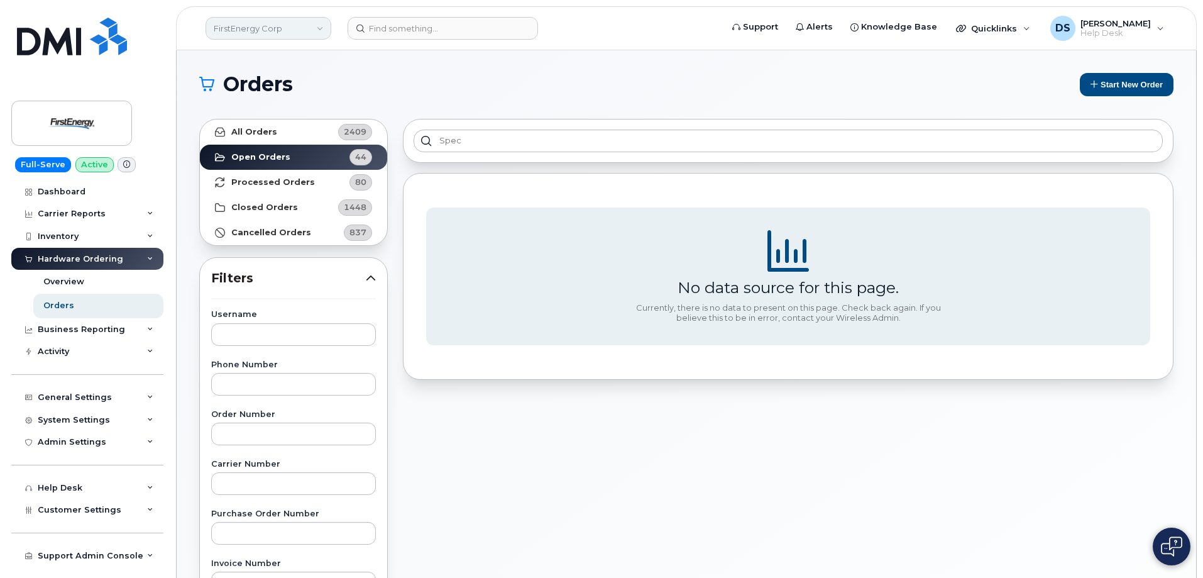
click at [321, 30] on link "FirstEnergy Corp" at bounding box center [269, 28] width 126 height 23
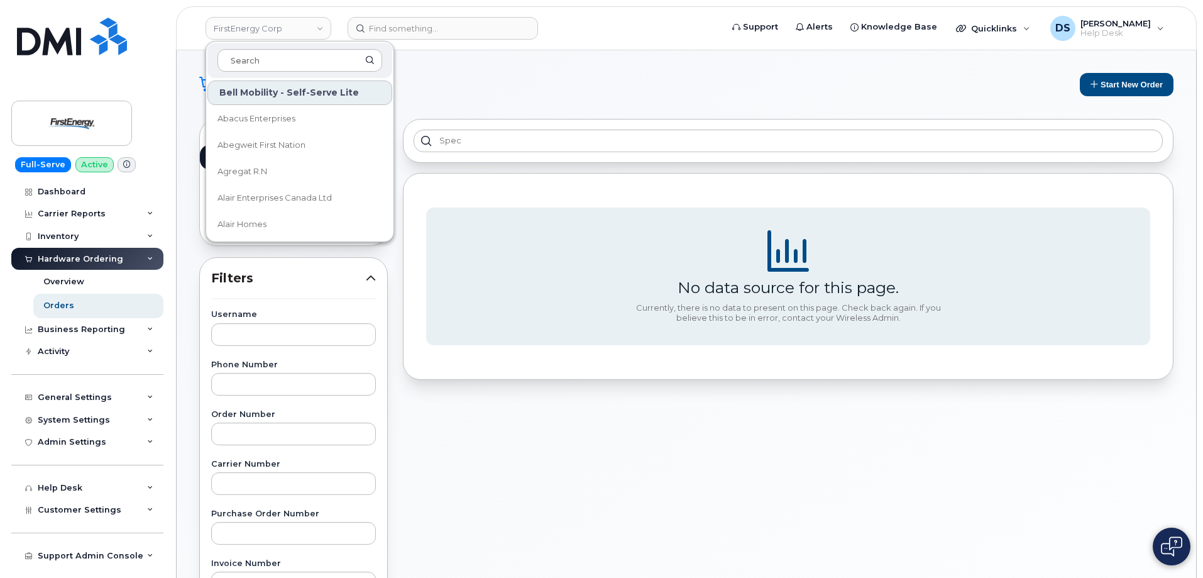
drag, startPoint x: 275, startPoint y: 57, endPoint x: 337, endPoint y: 34, distance: 65.8
click at [290, 45] on div at bounding box center [299, 60] width 185 height 35
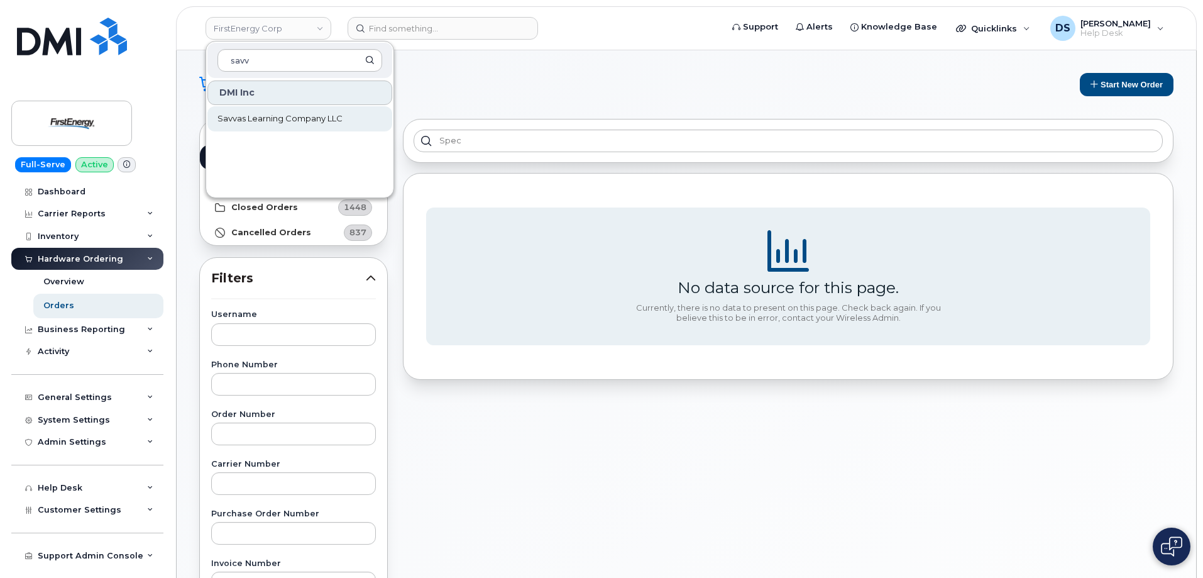
type input "savv"
drag, startPoint x: 312, startPoint y: 111, endPoint x: 321, endPoint y: 109, distance: 9.2
click at [312, 111] on link "Savvas Learning Company LLC" at bounding box center [299, 118] width 185 height 25
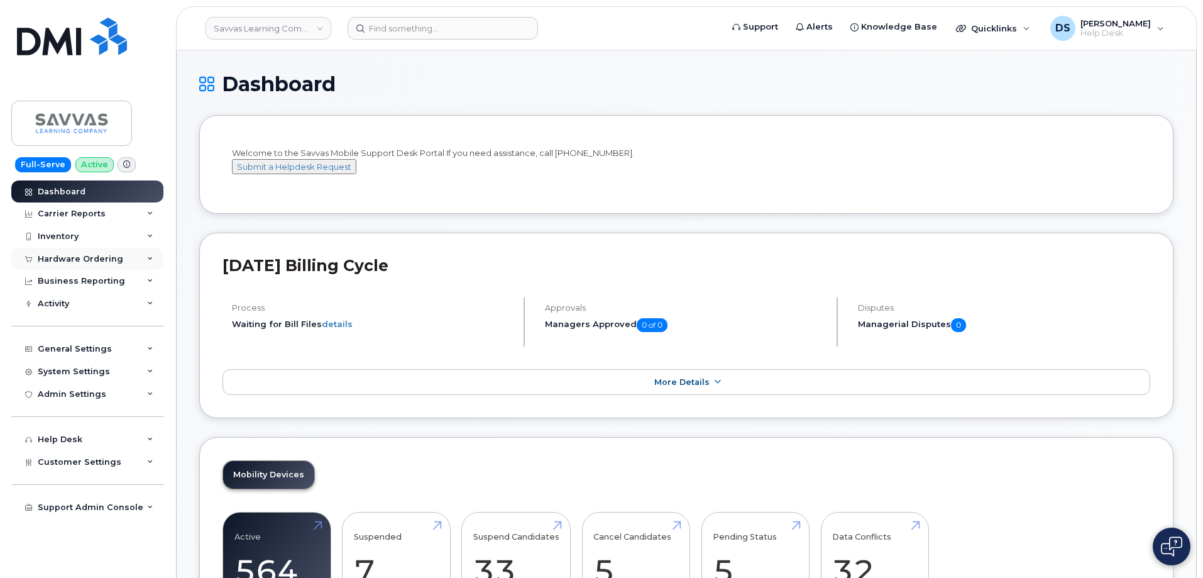
click at [156, 254] on div "Hardware Ordering" at bounding box center [87, 259] width 152 height 23
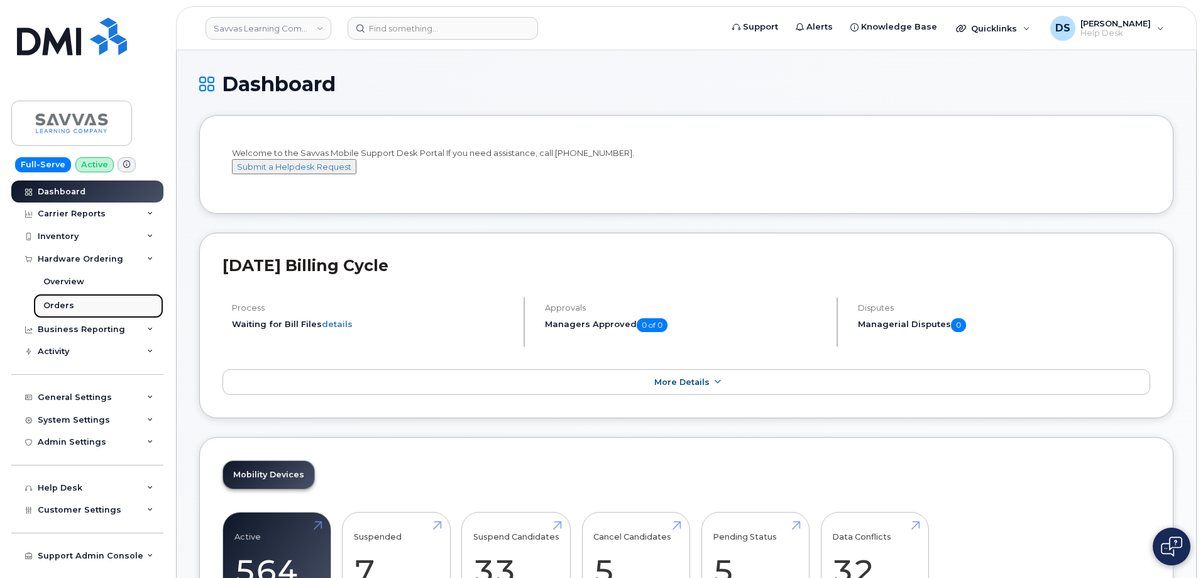
click at [62, 304] on div "Orders" at bounding box center [58, 305] width 31 height 11
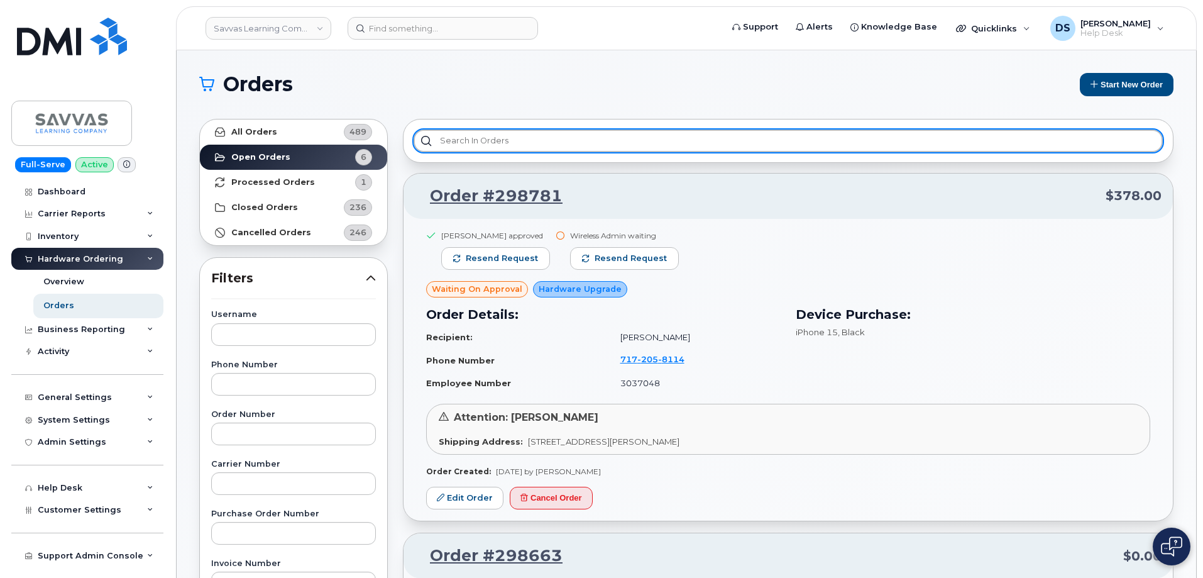
click at [488, 135] on input "text" at bounding box center [788, 140] width 749 height 23
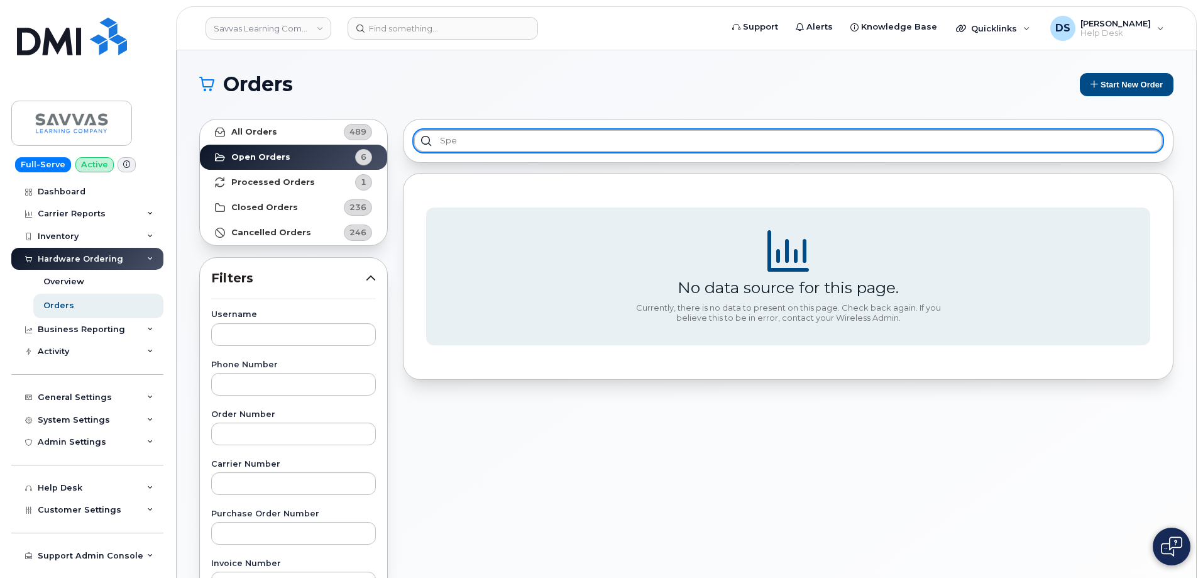
type input "spec"
